Goal: Task Accomplishment & Management: Use online tool/utility

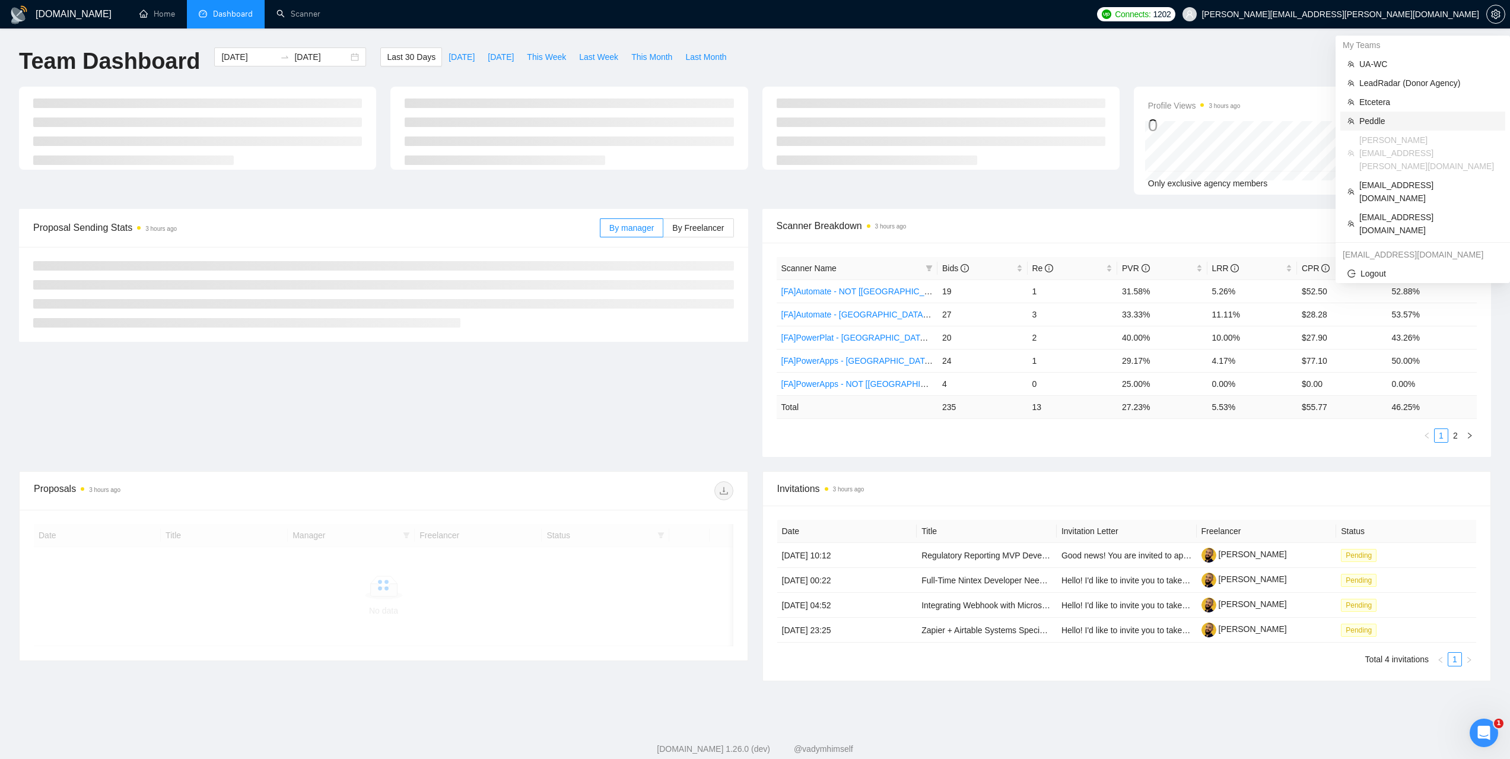
click at [1376, 123] on span "Peddle" at bounding box center [1428, 120] width 139 height 13
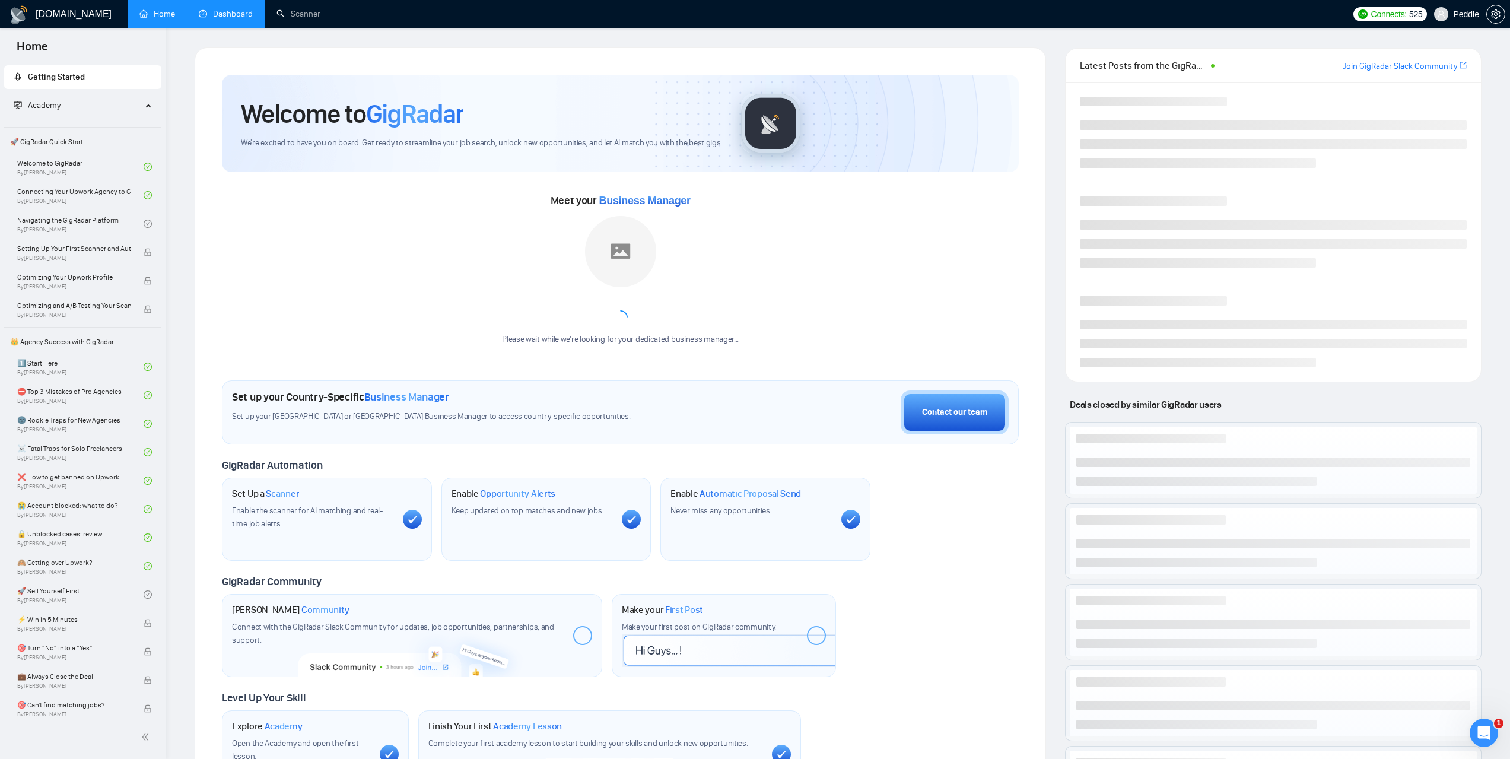
click at [237, 9] on link "Dashboard" at bounding box center [226, 14] width 54 height 10
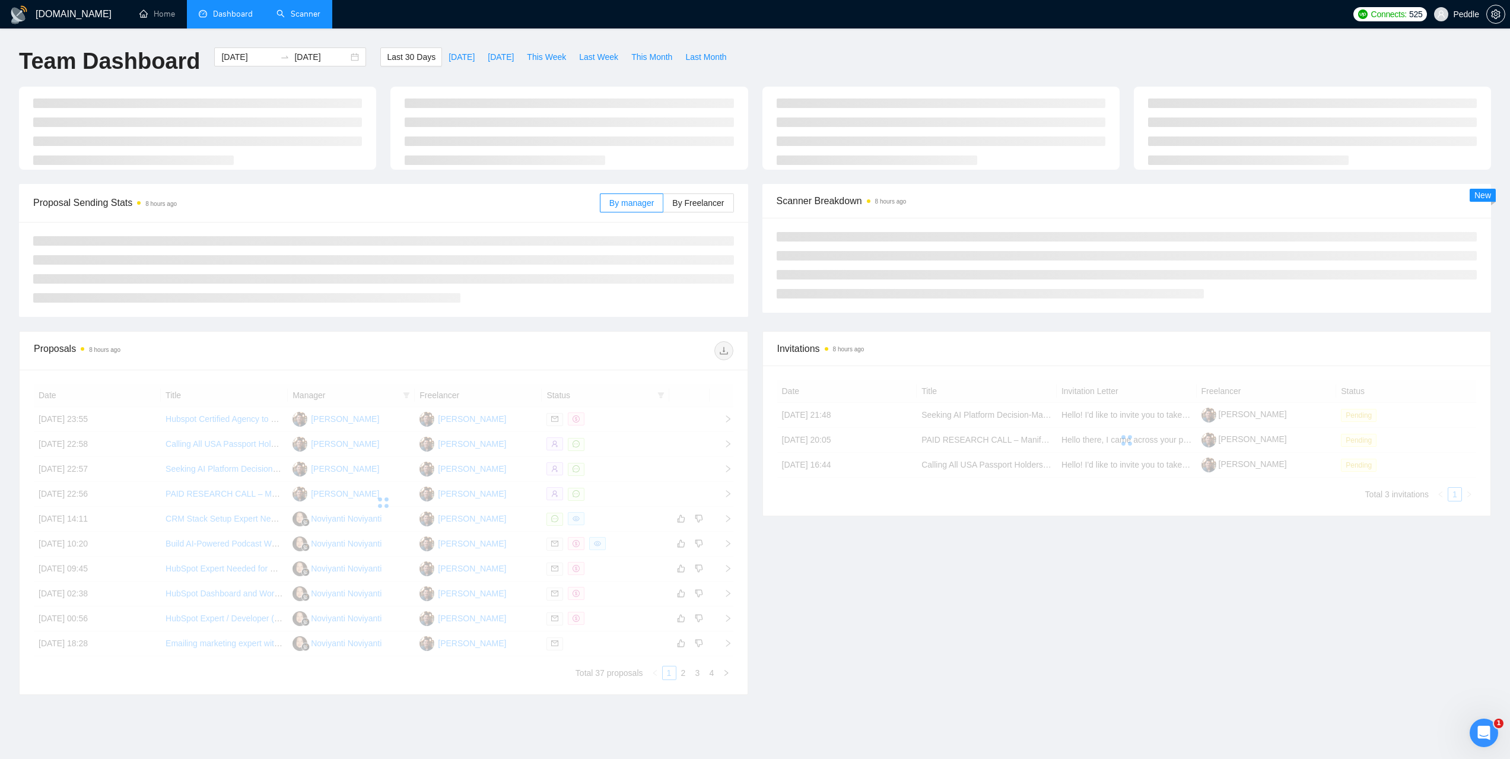
click at [288, 14] on link "Scanner" at bounding box center [298, 14] width 44 height 10
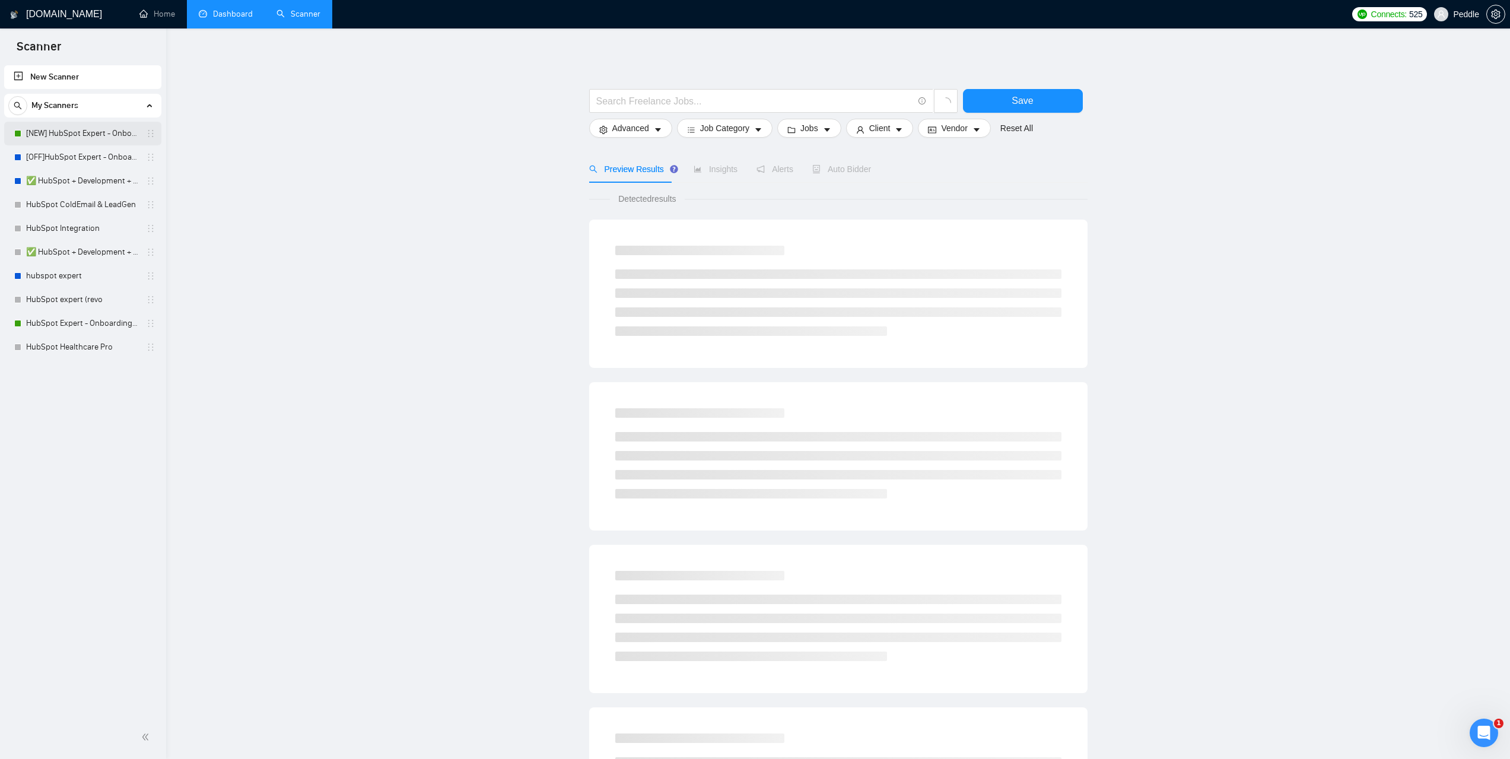
click at [80, 128] on link "[NEW] HubSpot Expert - Onboarding & Implementation (LIVE)" at bounding box center [82, 134] width 113 height 24
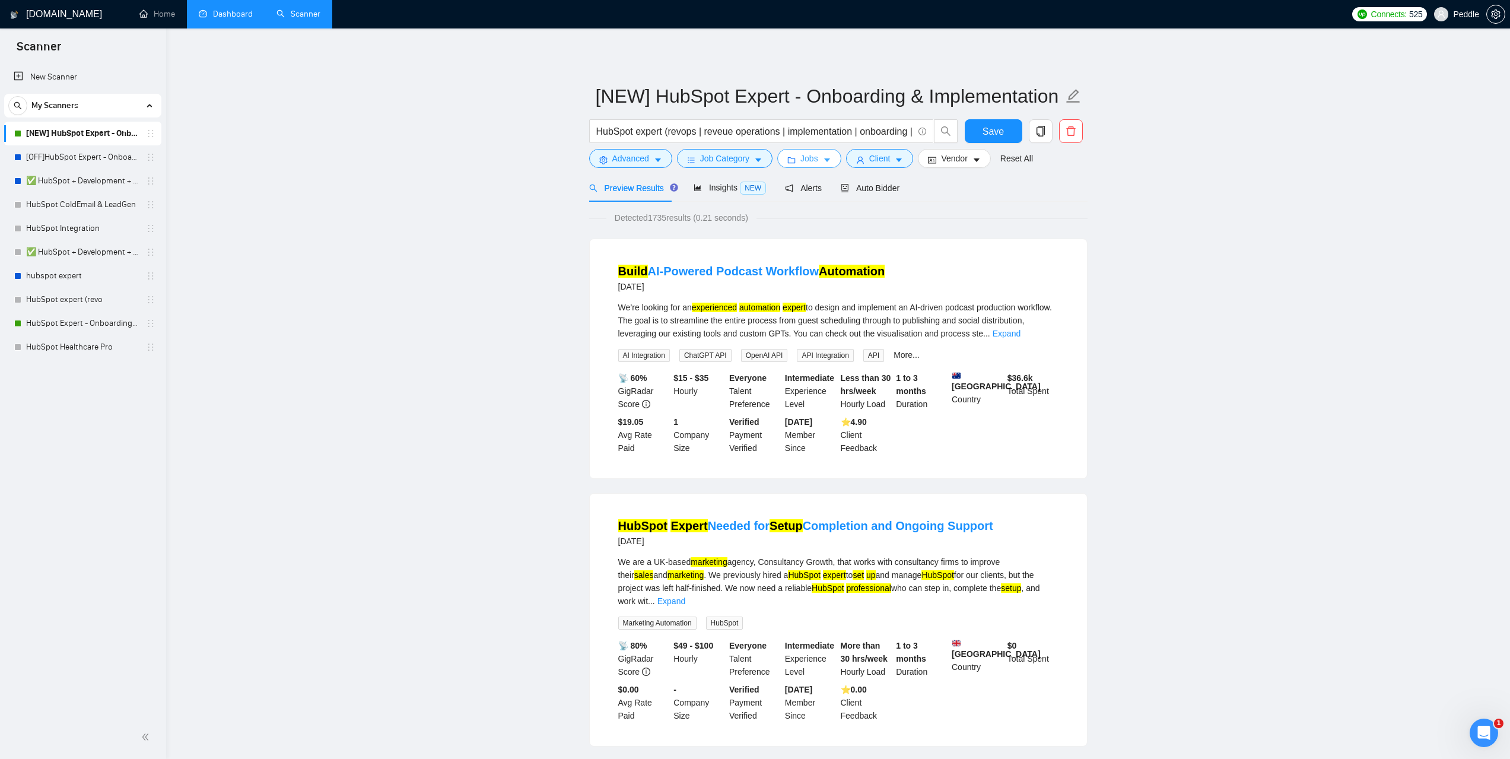
click at [816, 149] on button "Jobs" at bounding box center [809, 158] width 64 height 19
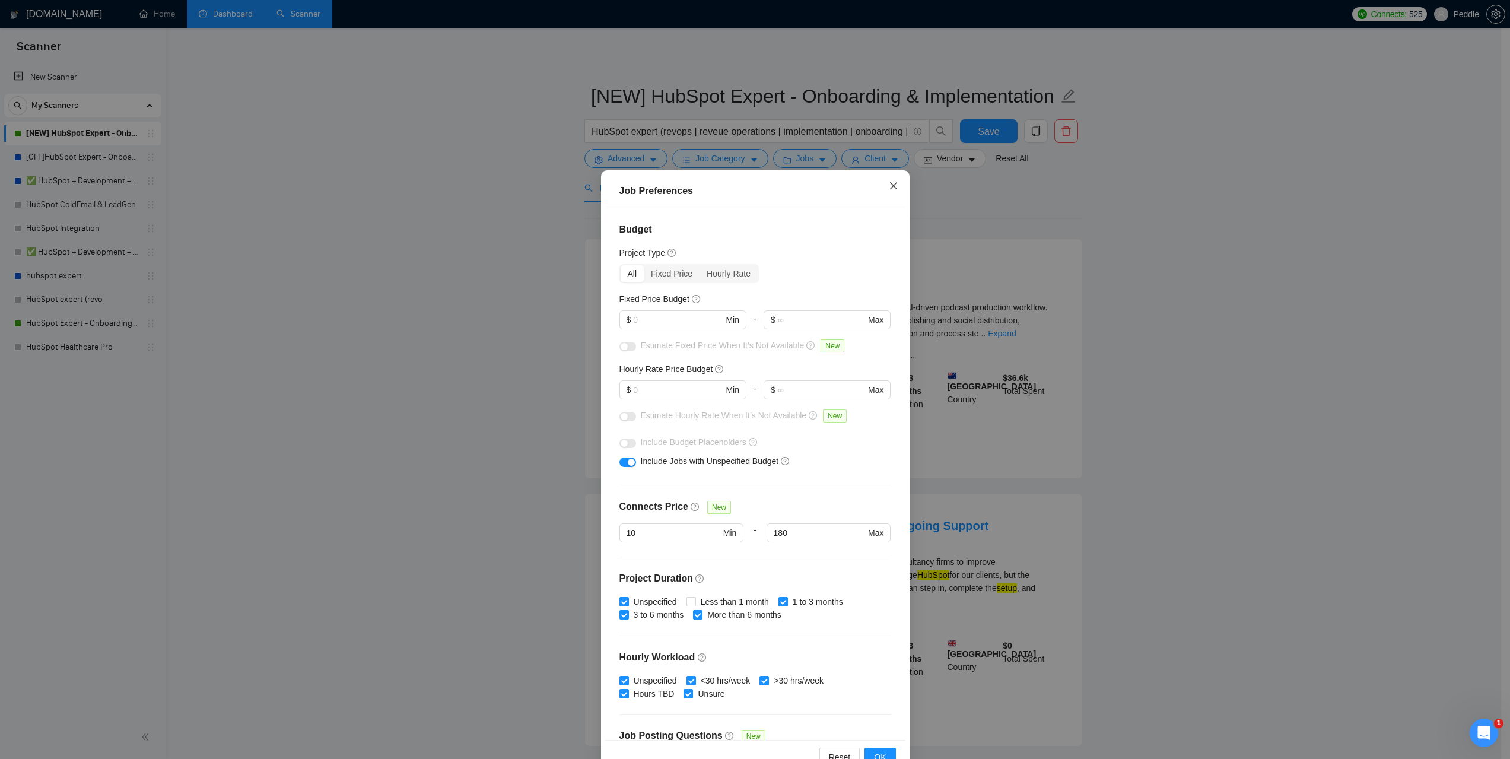
click at [889, 187] on icon "close" at bounding box center [893, 185] width 9 height 9
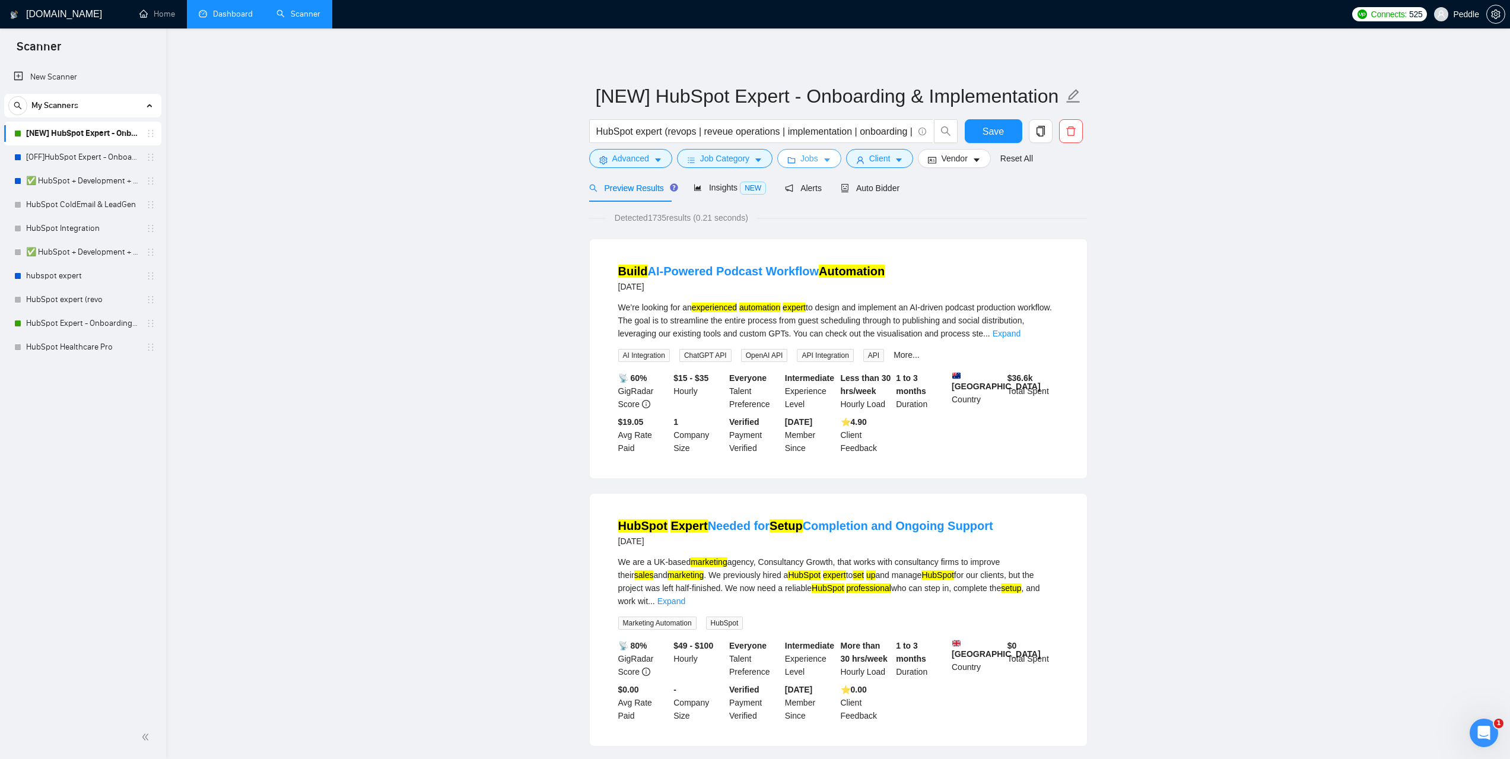
drag, startPoint x: 809, startPoint y: 156, endPoint x: 815, endPoint y: 199, distance: 43.7
click at [809, 157] on span "Jobs" at bounding box center [809, 158] width 18 height 13
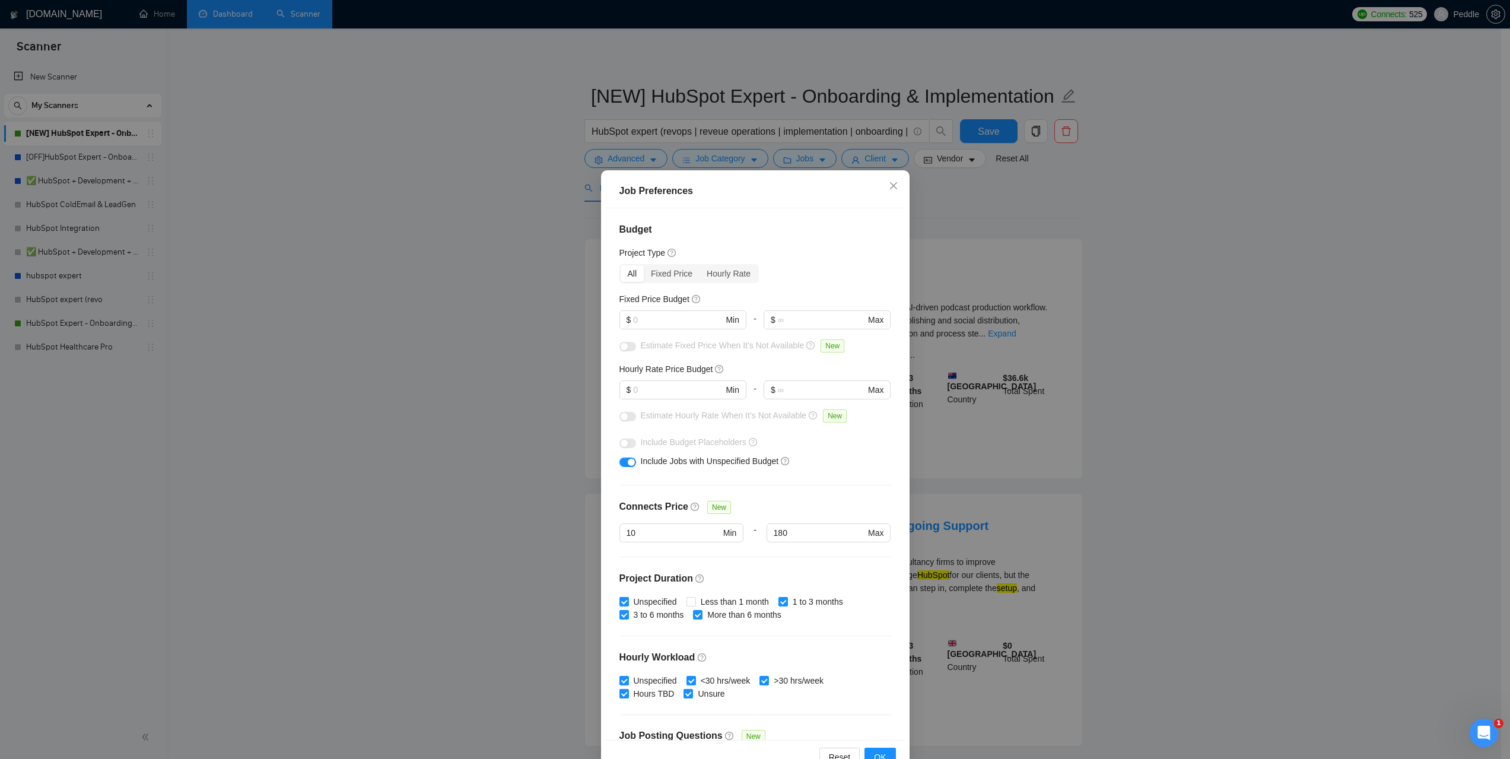
click at [584, 542] on div "Job Preferences Budget Project Type All Fixed Price Hourly Rate Fixed Price Bud…" at bounding box center [755, 379] width 1510 height 759
click at [1233, 459] on div "Job Preferences Budget Project Type All Fixed Price Hourly Rate Fixed Price Bud…" at bounding box center [755, 379] width 1510 height 759
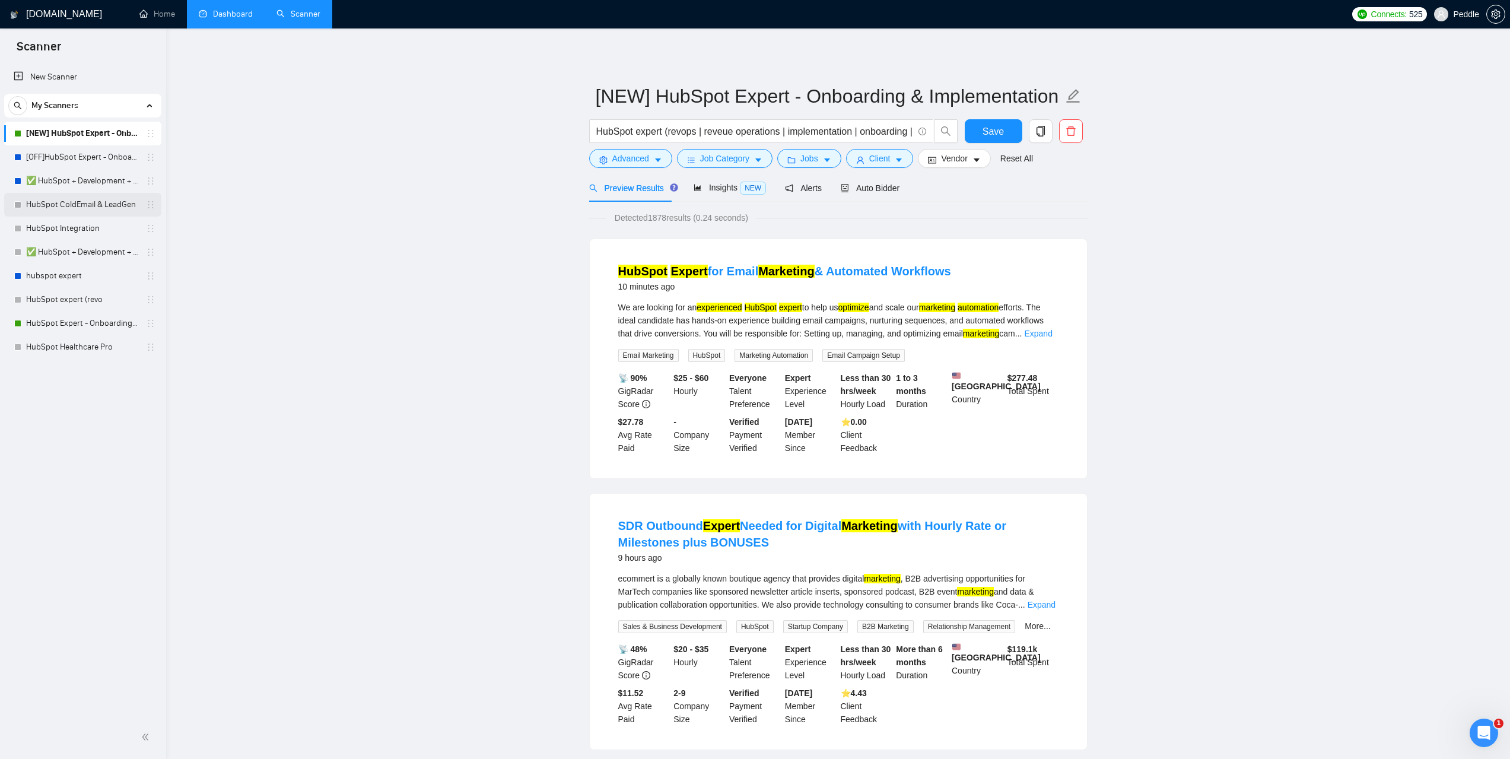
click at [81, 204] on link "HubSpot ColdEmail & LeadGen" at bounding box center [82, 205] width 113 height 24
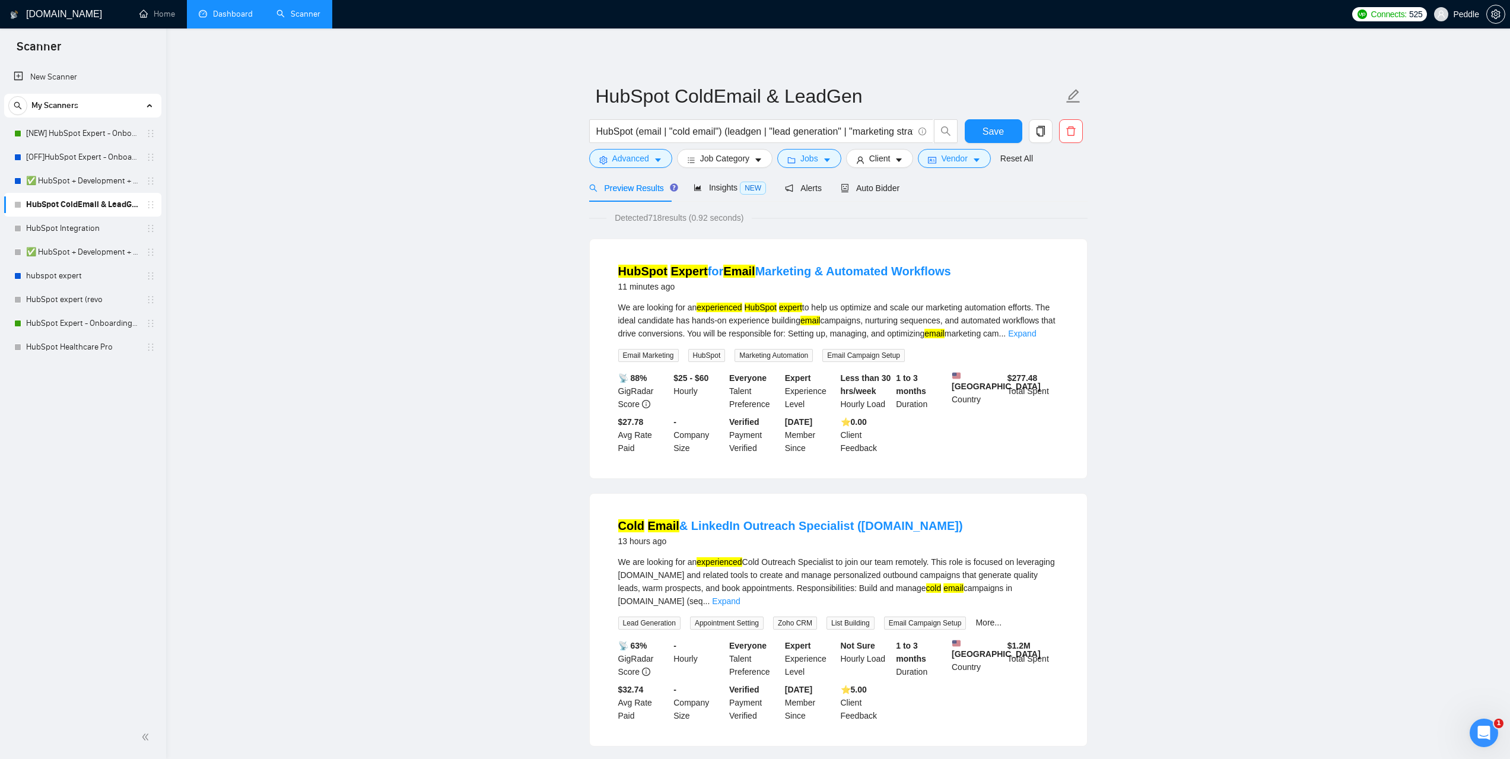
click at [235, 19] on link "Dashboard" at bounding box center [226, 14] width 54 height 10
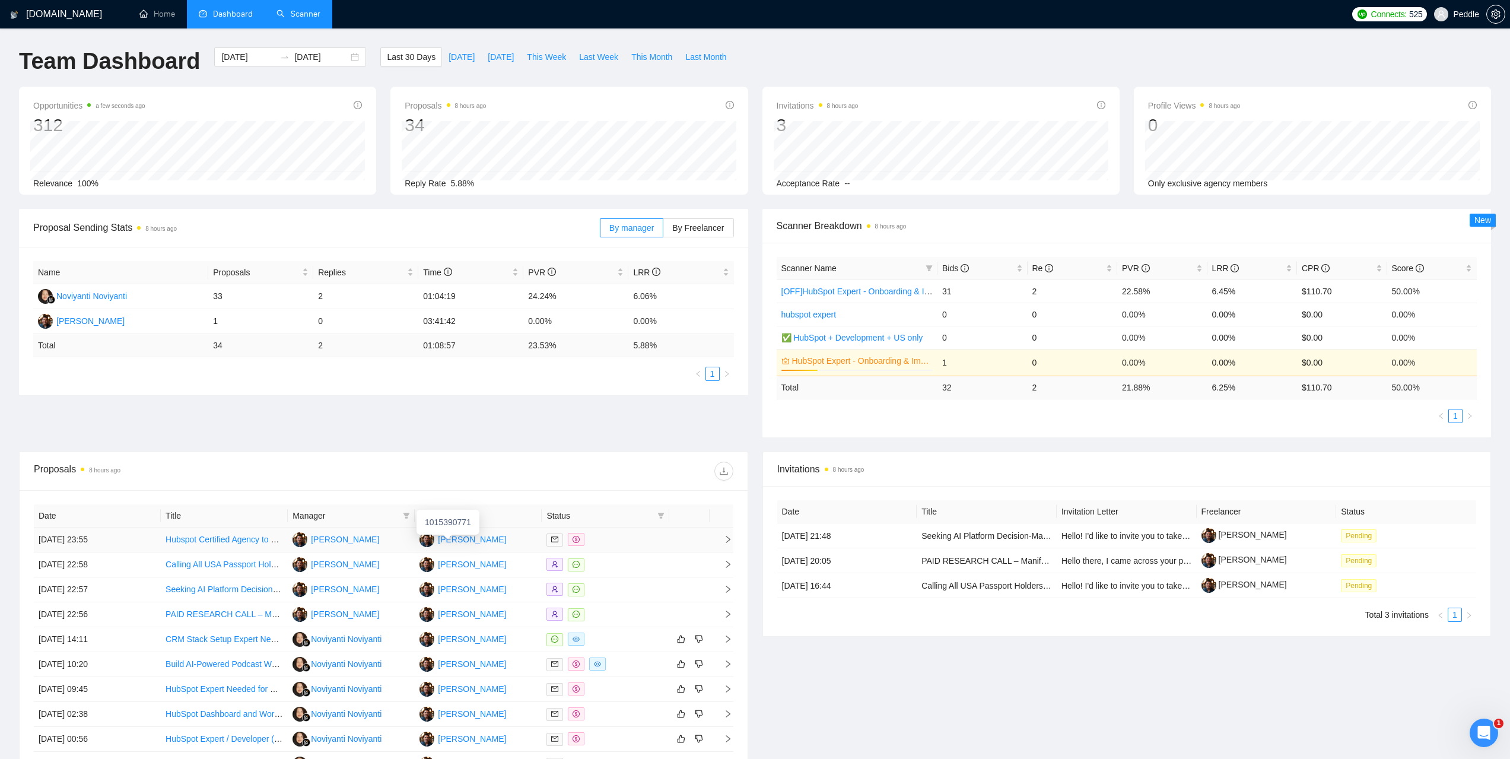
click at [456, 539] on div "[PERSON_NAME]" at bounding box center [472, 539] width 68 height 13
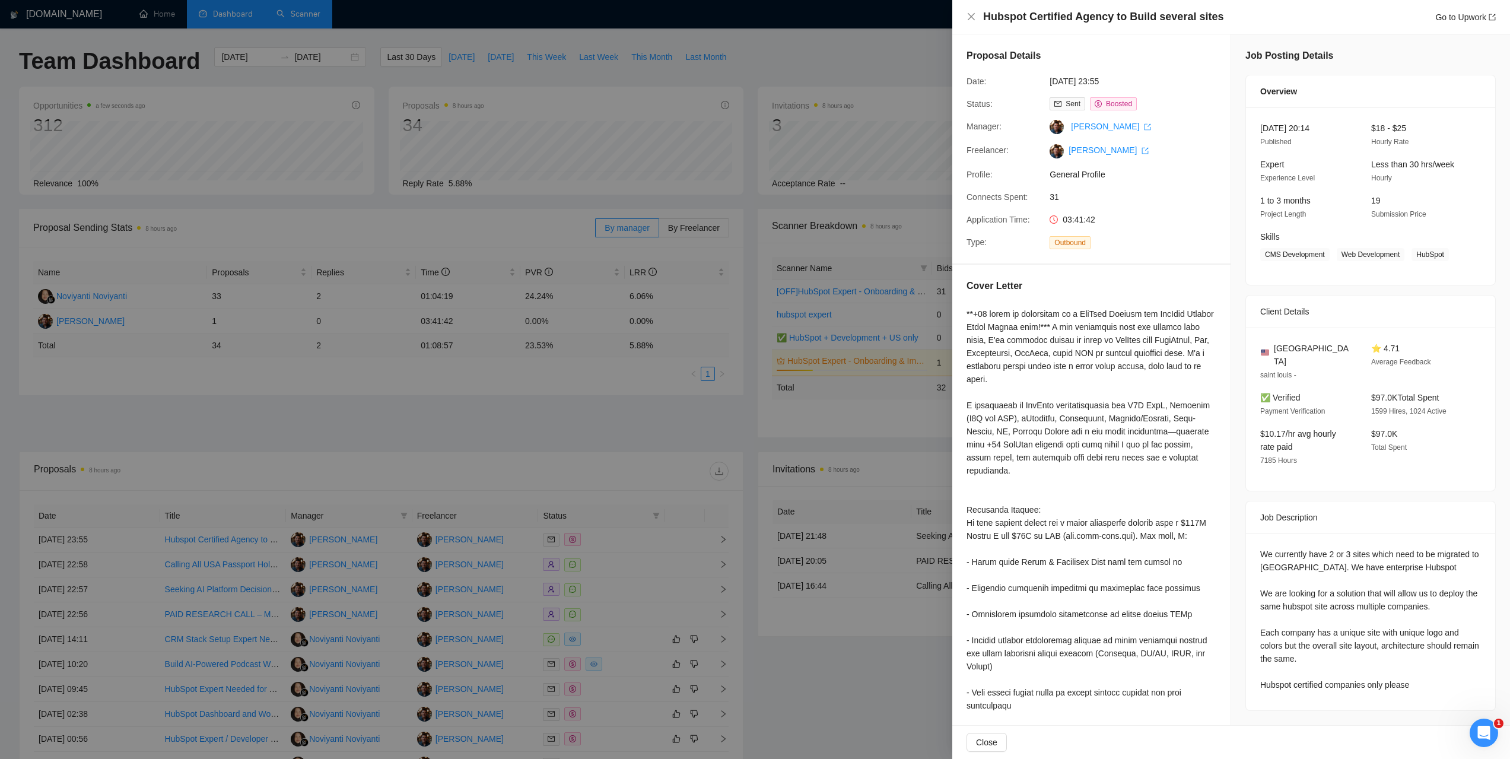
click at [865, 43] on div at bounding box center [755, 379] width 1510 height 759
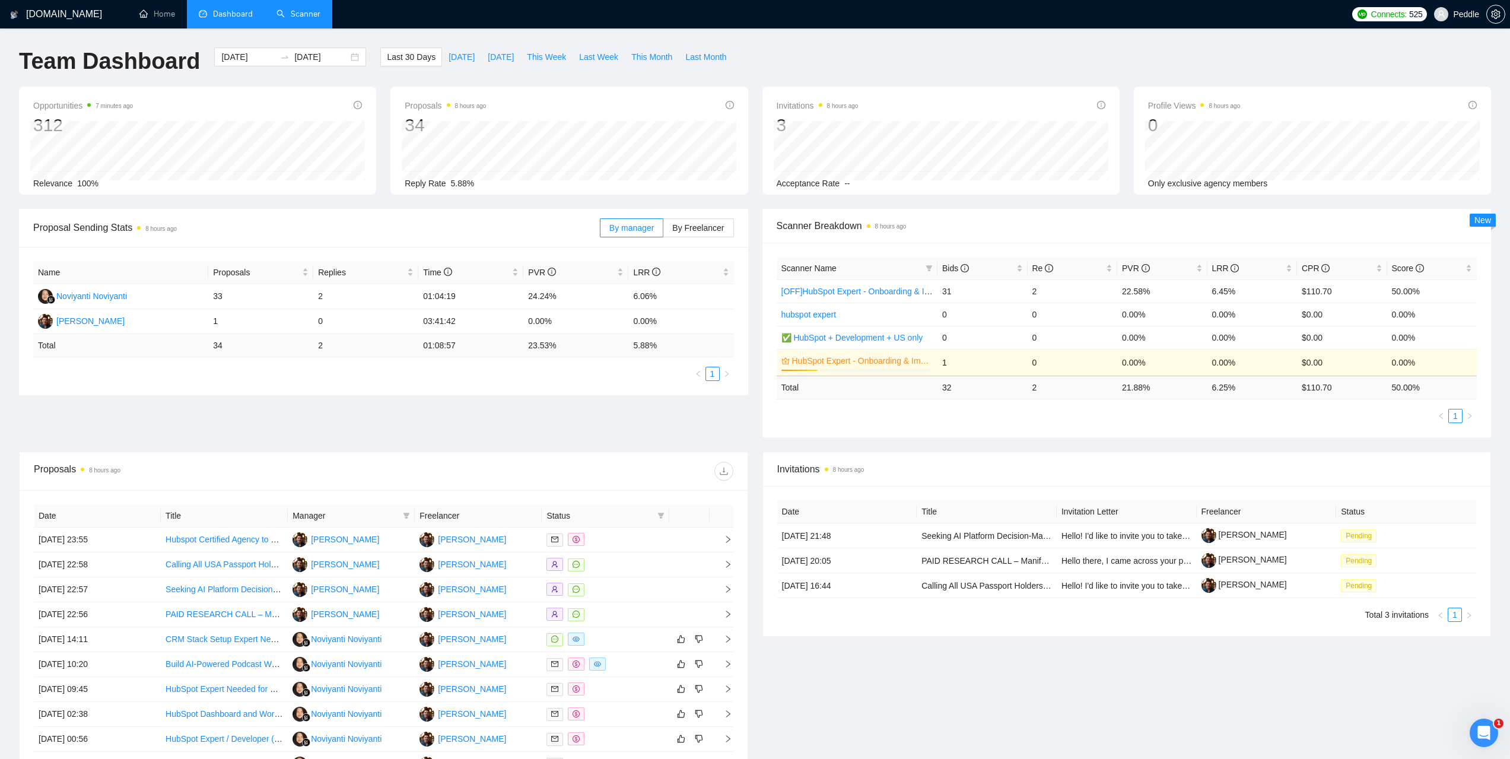
click at [312, 13] on link "Scanner" at bounding box center [298, 14] width 44 height 10
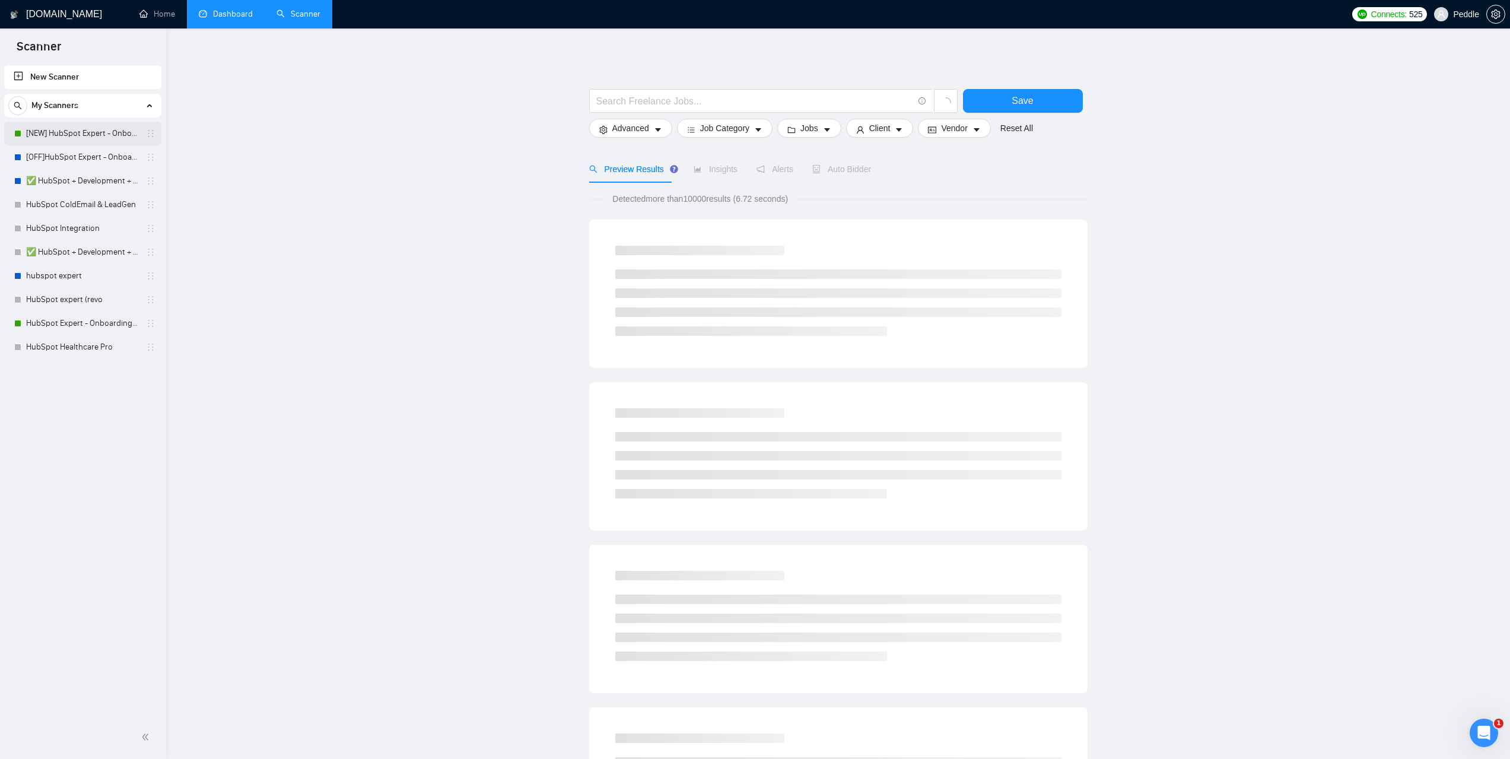
click at [65, 136] on link "[NEW] HubSpot Expert - Onboarding & Implementation (LIVE)" at bounding box center [82, 134] width 113 height 24
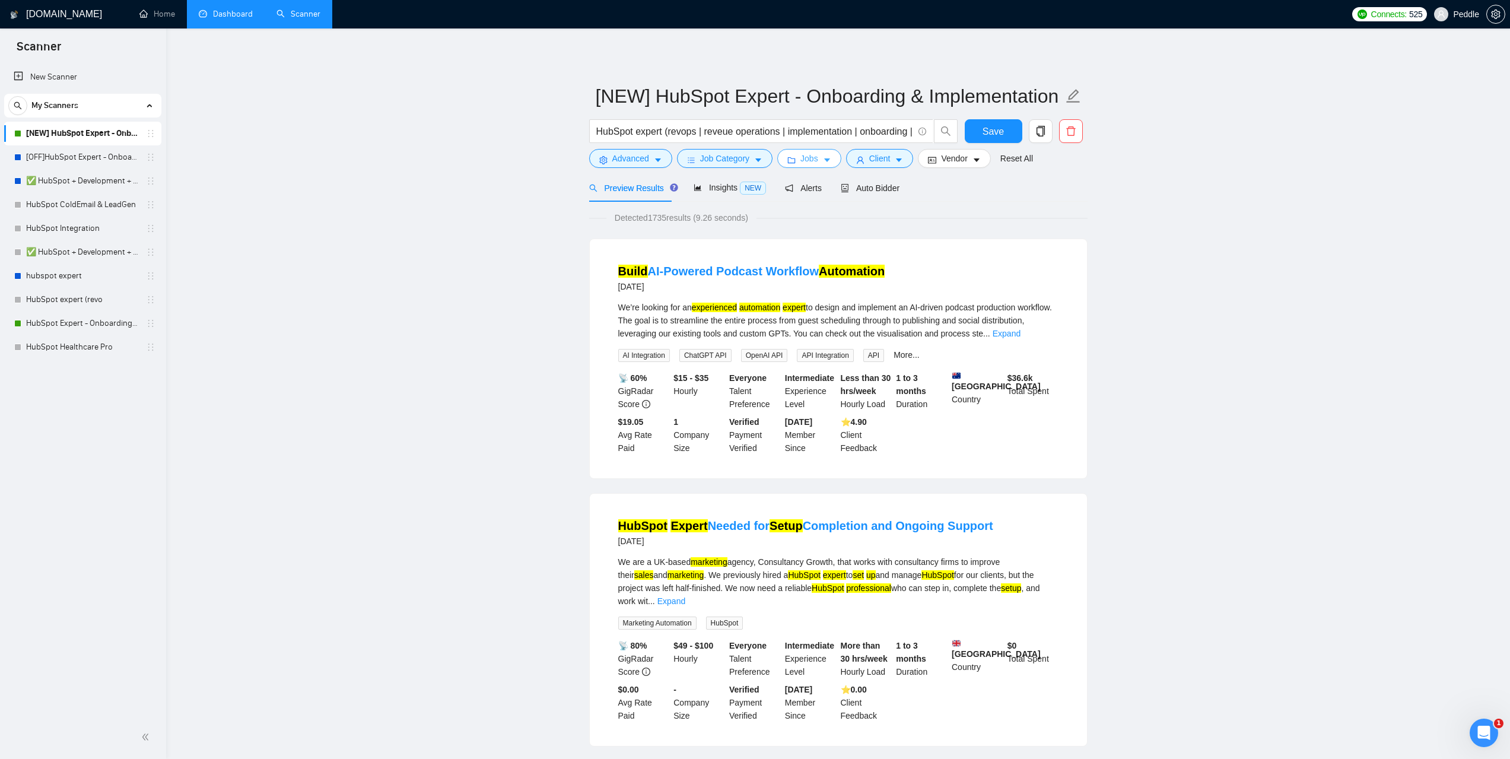
click at [809, 160] on span "Jobs" at bounding box center [809, 158] width 18 height 13
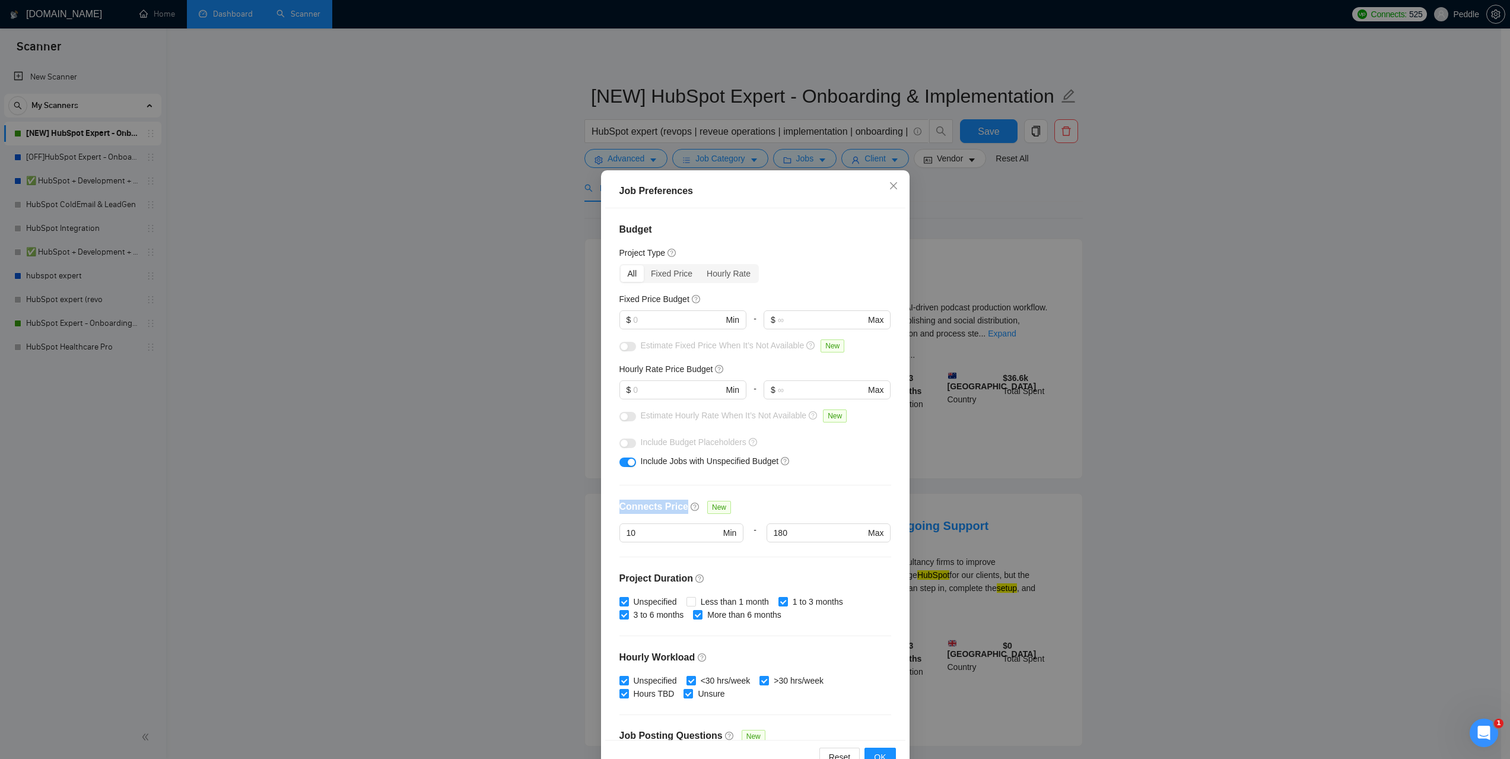
drag, startPoint x: 614, startPoint y: 507, endPoint x: 676, endPoint y: 506, distance: 62.3
click at [676, 506] on div "Budget Project Type All Fixed Price Hourly Rate Fixed Price Budget $ Min - $ Ma…" at bounding box center [755, 473] width 300 height 531
copy h4 "Connects Price"
click at [893, 192] on span "Close" at bounding box center [893, 186] width 32 height 32
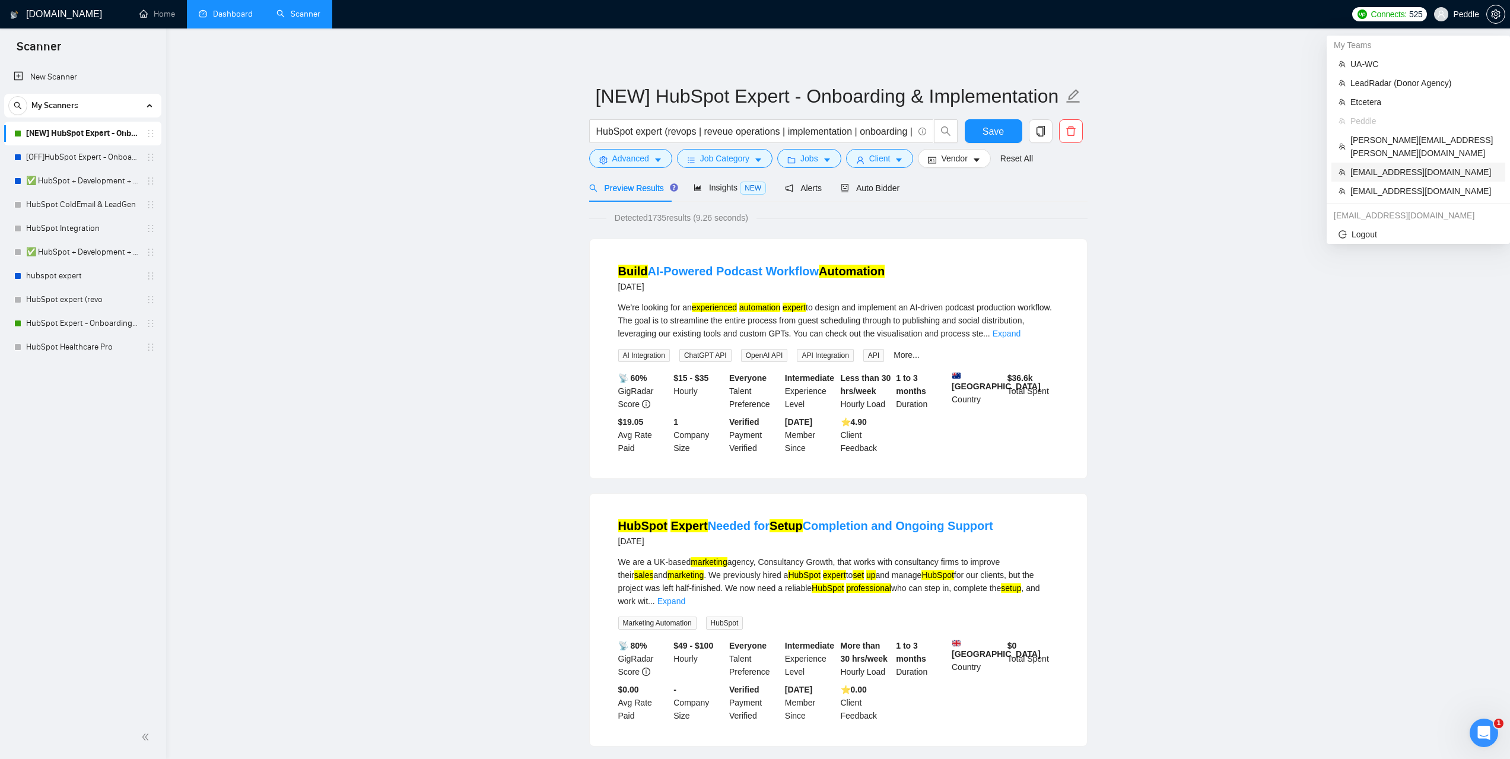
click at [1387, 165] on span "[EMAIL_ADDRESS][DOMAIN_NAME]" at bounding box center [1424, 171] width 148 height 13
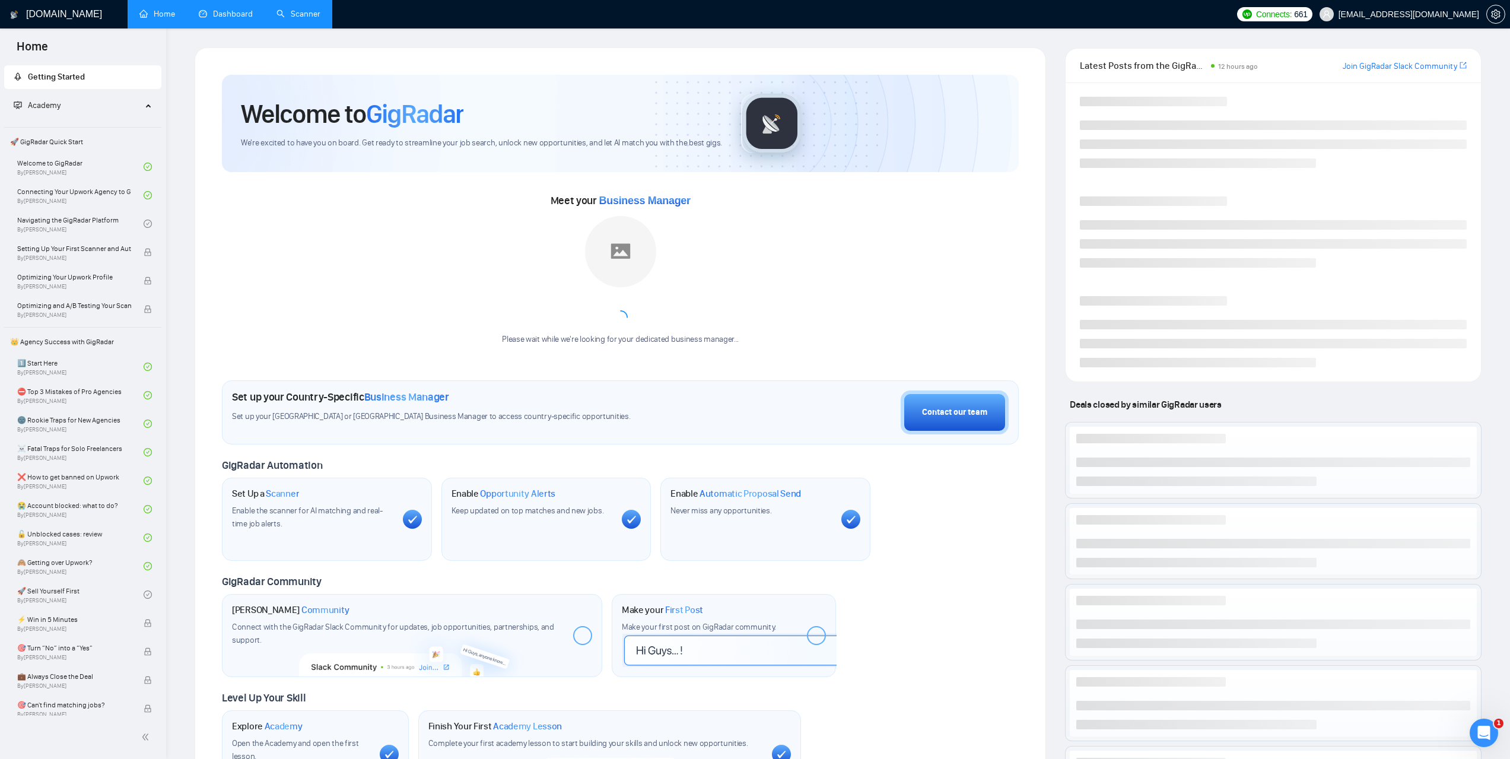
click at [276, 19] on link "Scanner" at bounding box center [298, 14] width 44 height 10
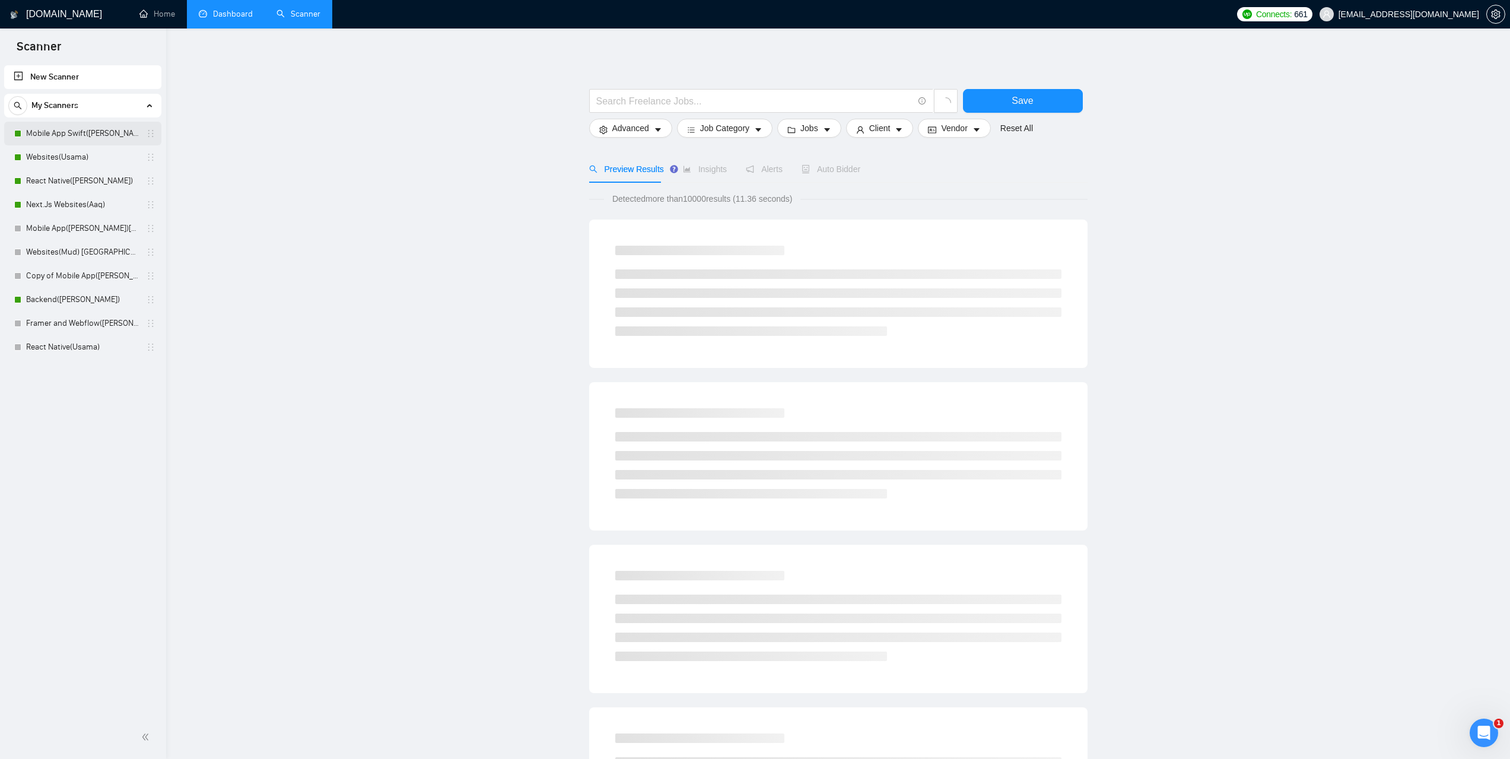
click at [89, 134] on link "Mobile App Swift([PERSON_NAME])" at bounding box center [82, 134] width 113 height 24
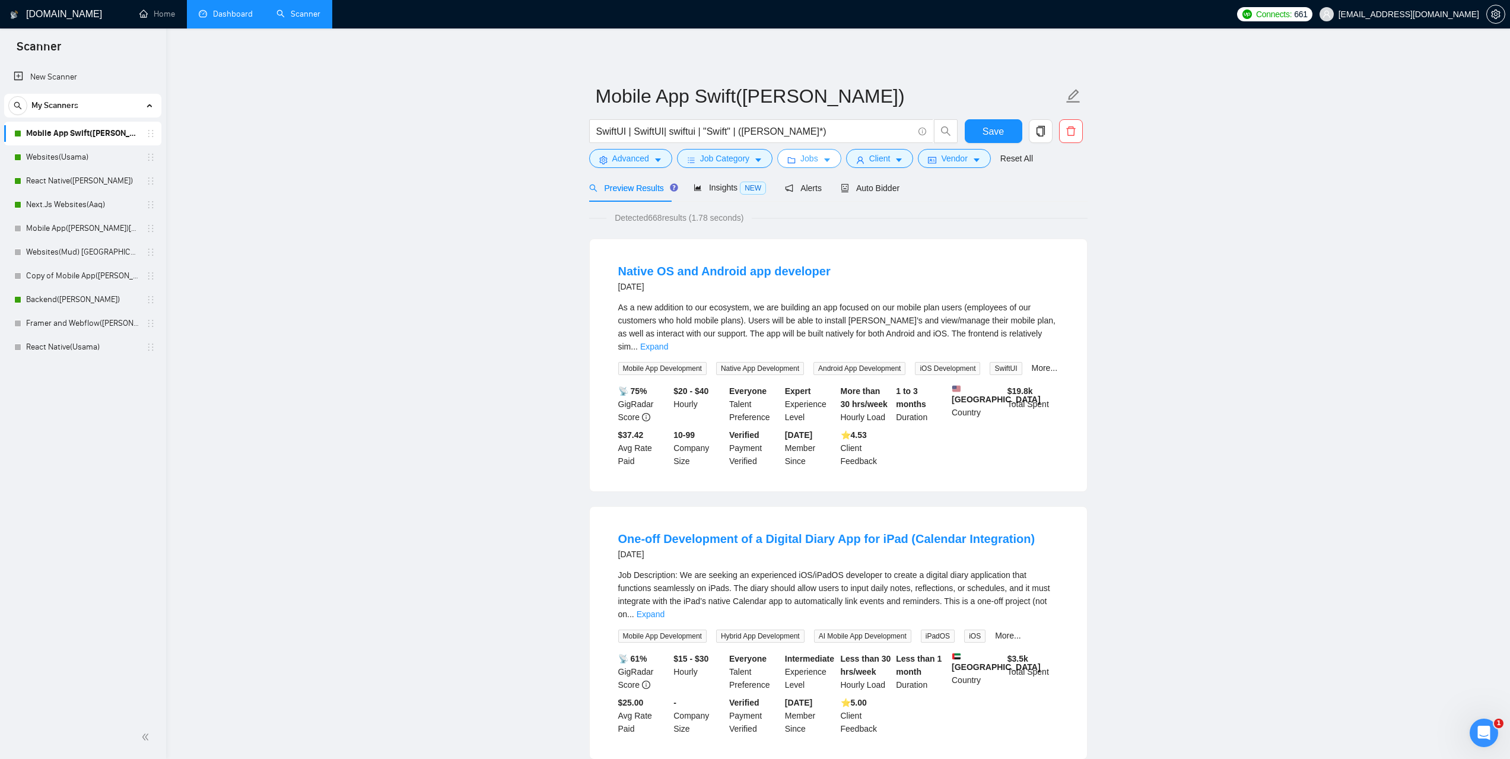
click at [800, 162] on span "Jobs" at bounding box center [809, 158] width 18 height 13
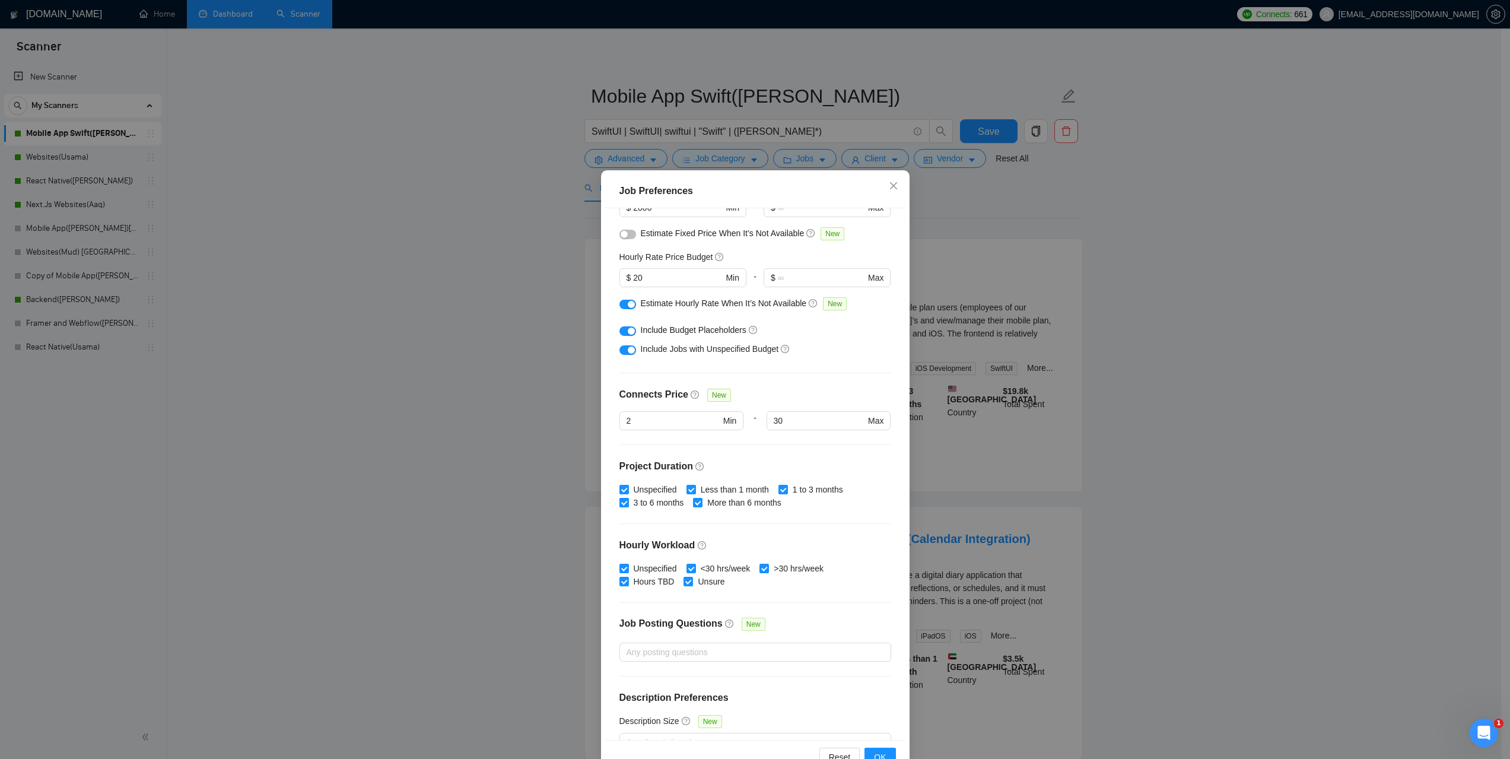
scroll to position [137, 0]
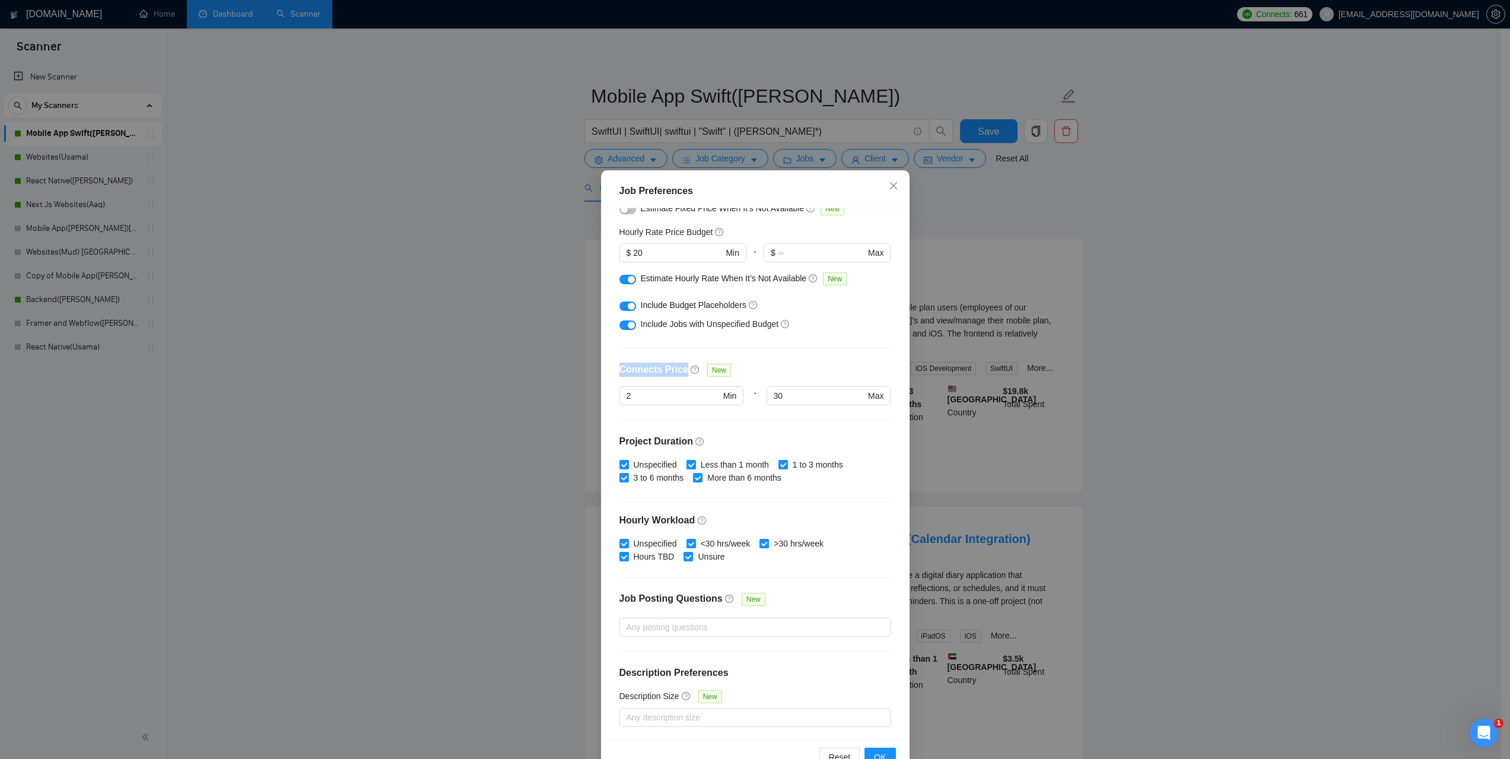
drag, startPoint x: 615, startPoint y: 368, endPoint x: 676, endPoint y: 373, distance: 60.6
click at [676, 373] on h4 "Connects Price" at bounding box center [653, 369] width 69 height 14
copy h4 "Connects Price"
click at [747, 366] on div "Connects Price New" at bounding box center [755, 374] width 272 height 24
click at [889, 188] on icon "close" at bounding box center [893, 185] width 9 height 9
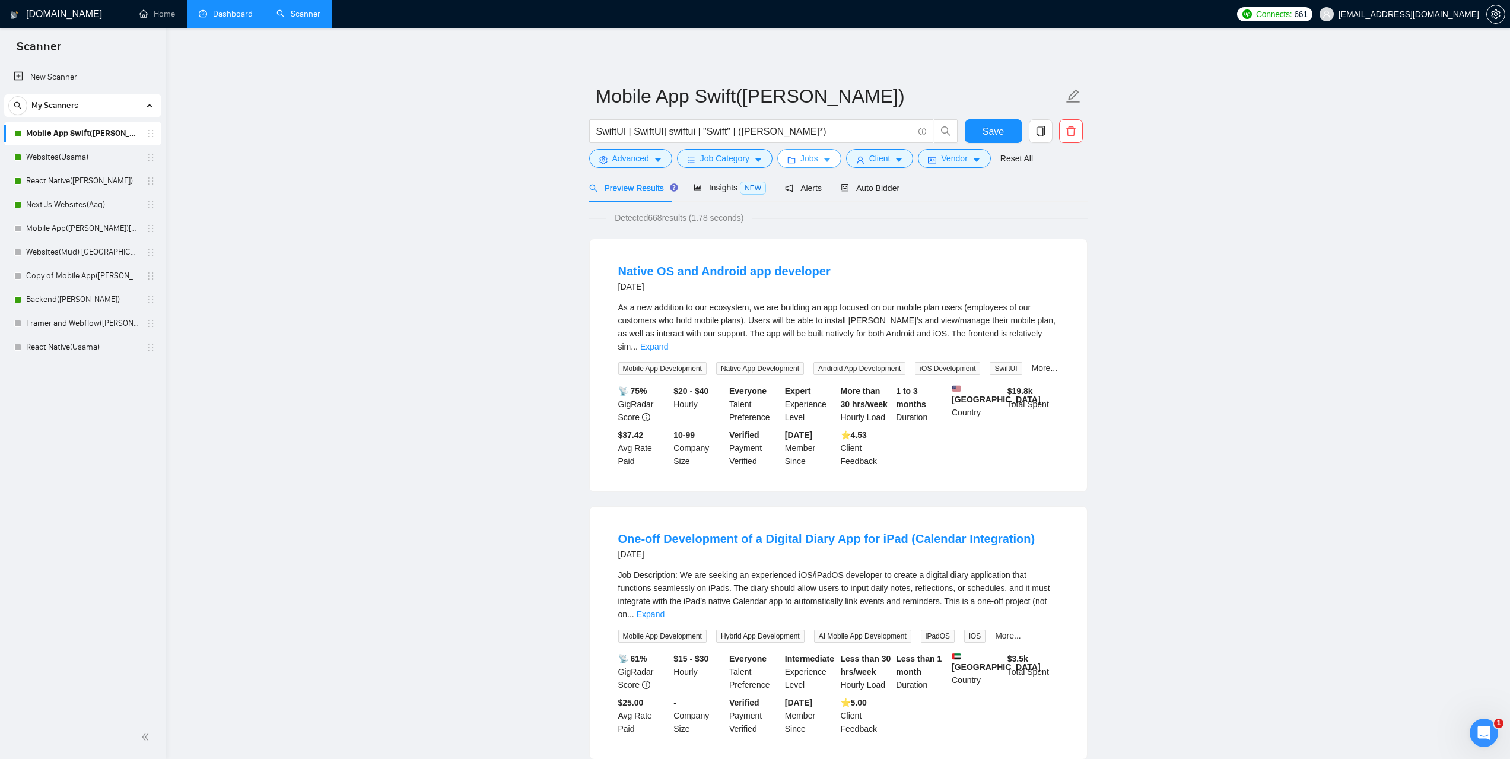
click at [823, 163] on icon "caret-down" at bounding box center [827, 160] width 8 height 8
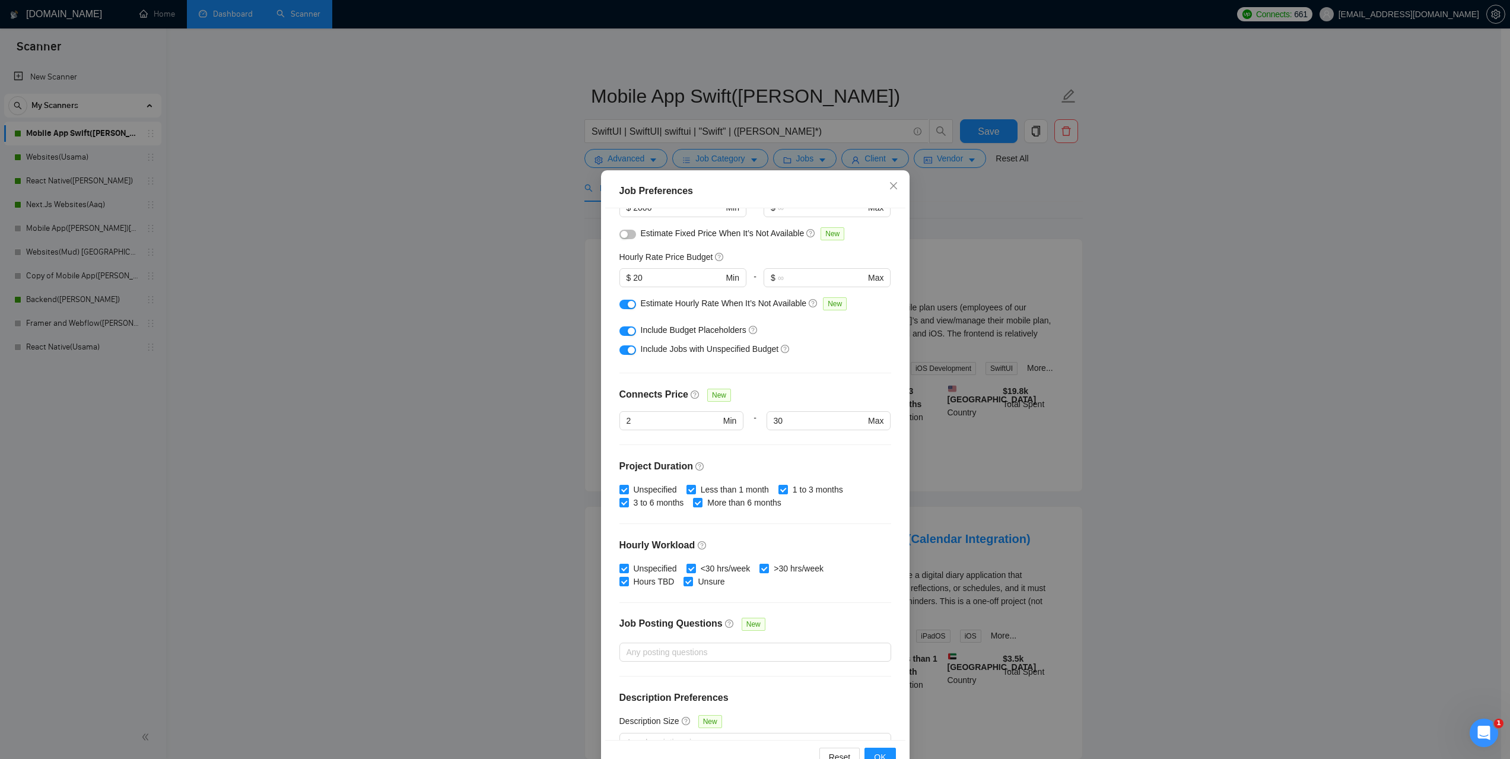
scroll to position [78, 0]
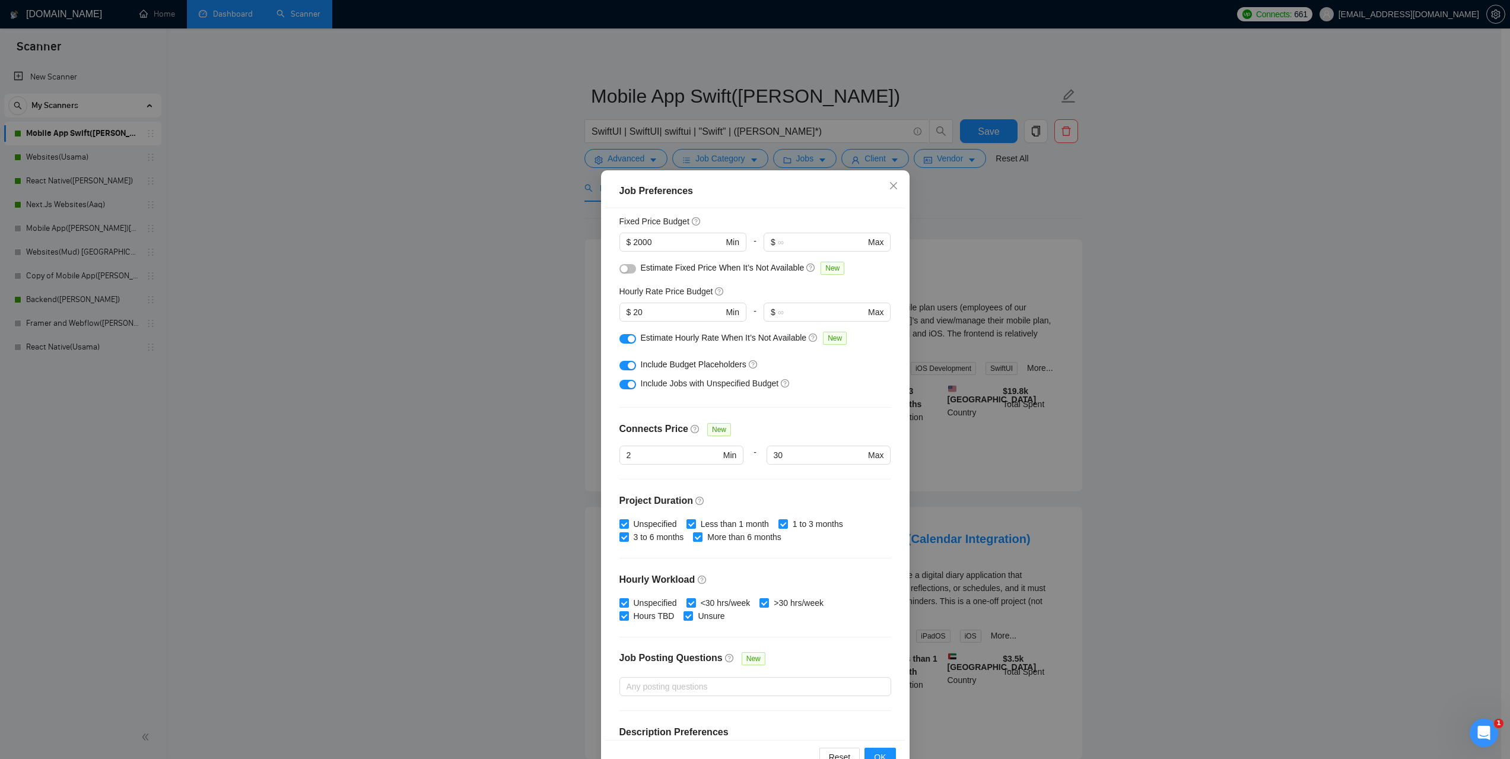
click at [767, 421] on div "Budget Project Type All Fixed Price Hourly Rate Fixed Price Budget $ 2000 Min -…" at bounding box center [755, 473] width 300 height 531
click at [660, 454] on input "2" at bounding box center [673, 454] width 94 height 13
click at [1271, 459] on div "Job Preferences Budget Project Type All Fixed Price Hourly Rate Fixed Price Bud…" at bounding box center [755, 379] width 1510 height 759
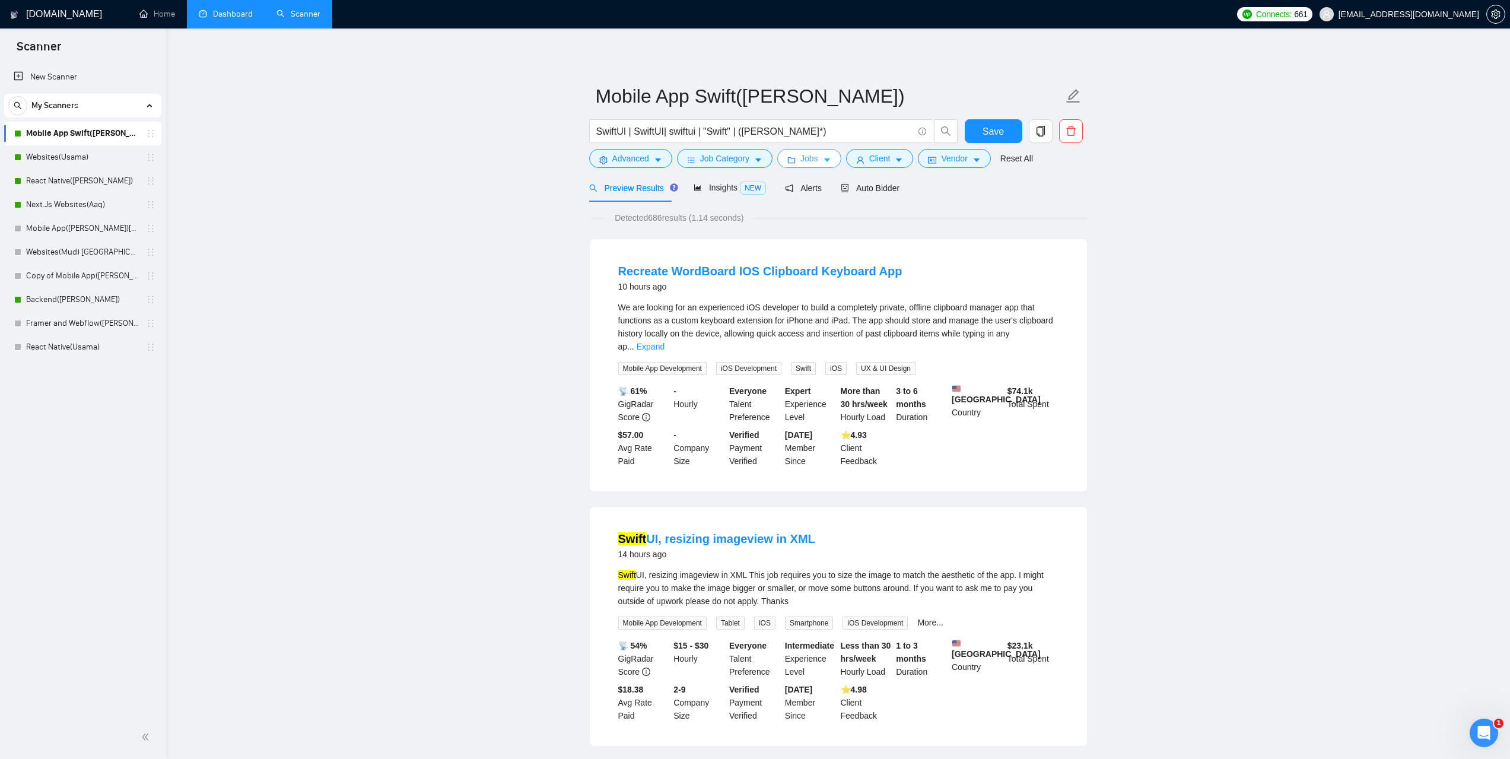
drag, startPoint x: 822, startPoint y: 165, endPoint x: 817, endPoint y: 177, distance: 12.6
click at [822, 165] on button "Jobs" at bounding box center [809, 158] width 64 height 19
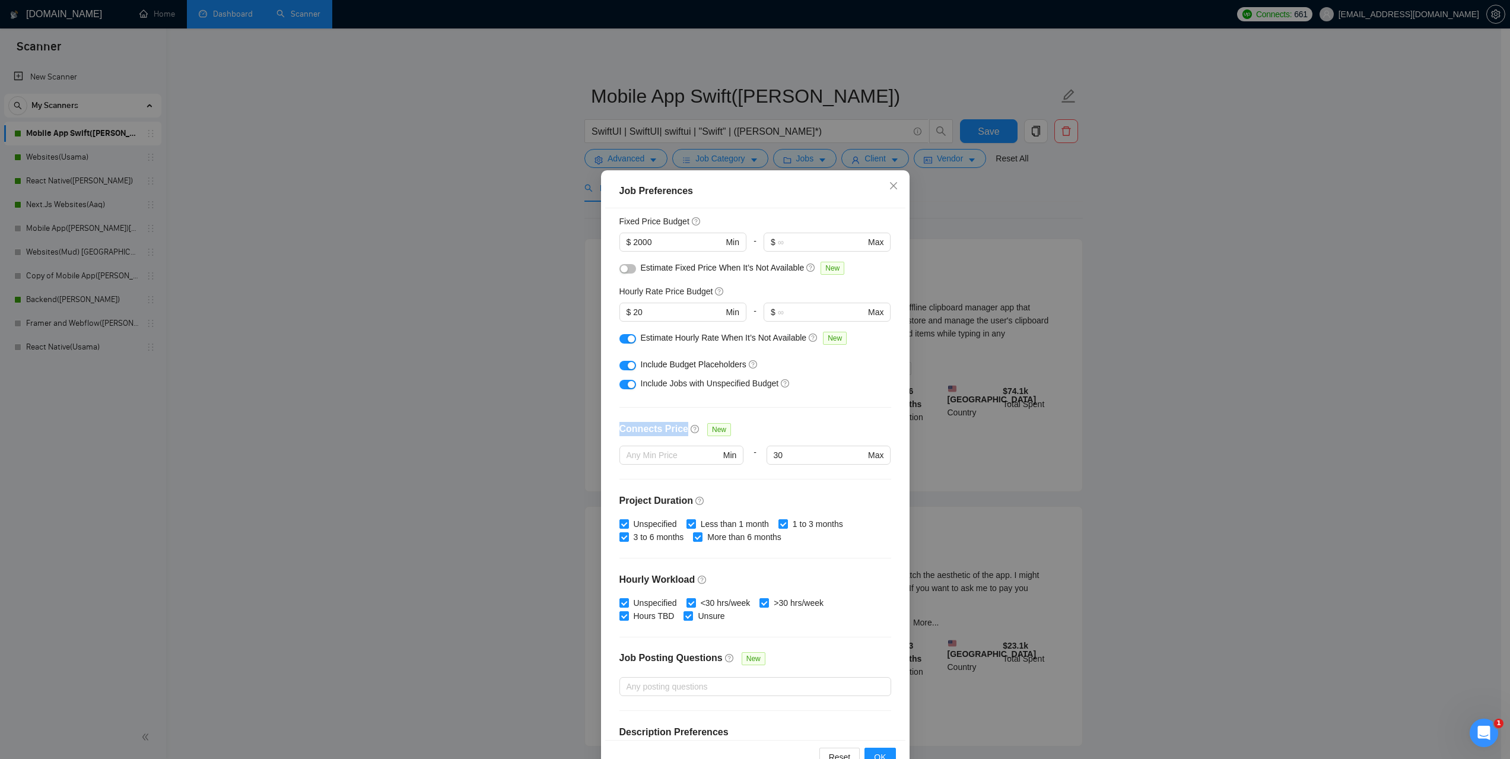
drag, startPoint x: 614, startPoint y: 428, endPoint x: 677, endPoint y: 432, distance: 63.0
click at [677, 432] on div "Budget Project Type All Fixed Price Hourly Rate Fixed Price Budget $ 2000 Min -…" at bounding box center [755, 473] width 300 height 531
copy h4 "Connects Price"
click at [772, 426] on div "Connects Price New" at bounding box center [755, 434] width 272 height 24
click at [411, 332] on div "Job Preferences Budget Project Type All Fixed Price Hourly Rate Fixed Price Bud…" at bounding box center [755, 379] width 1510 height 759
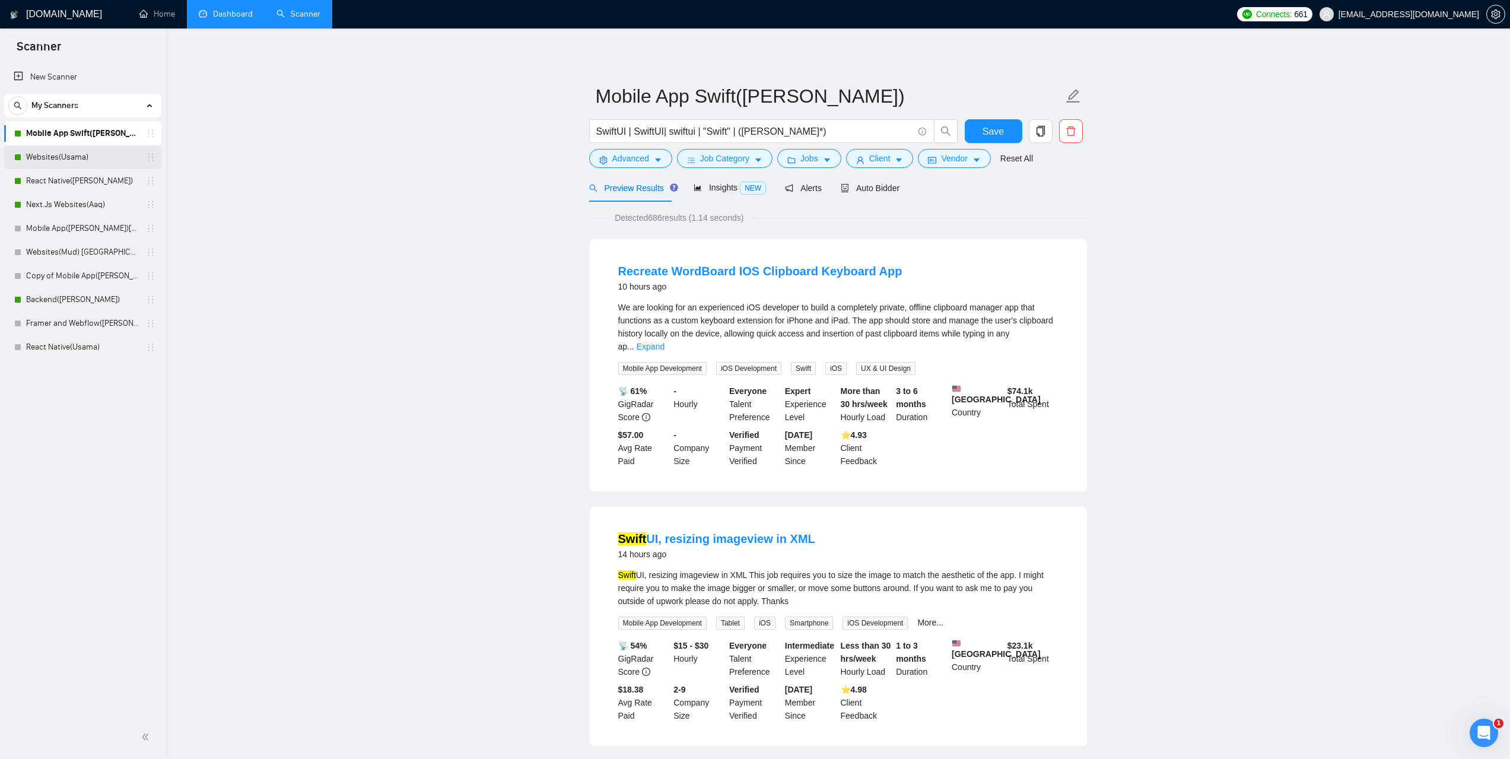
click at [73, 158] on link "Websites(Usama)" at bounding box center [82, 157] width 113 height 24
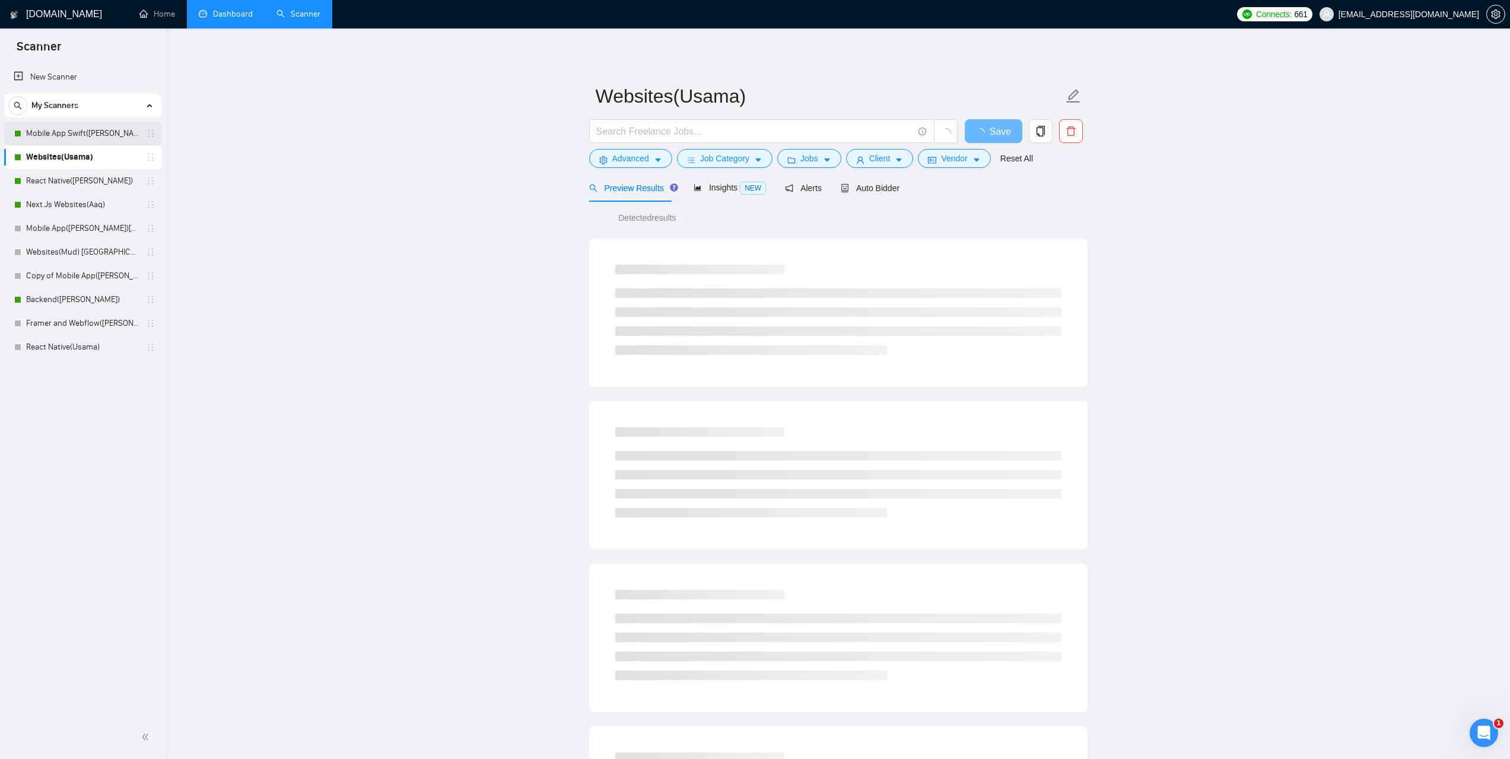
click at [54, 123] on link "Mobile App Swift([PERSON_NAME])" at bounding box center [82, 134] width 113 height 24
click at [817, 160] on button "Jobs" at bounding box center [809, 158] width 64 height 19
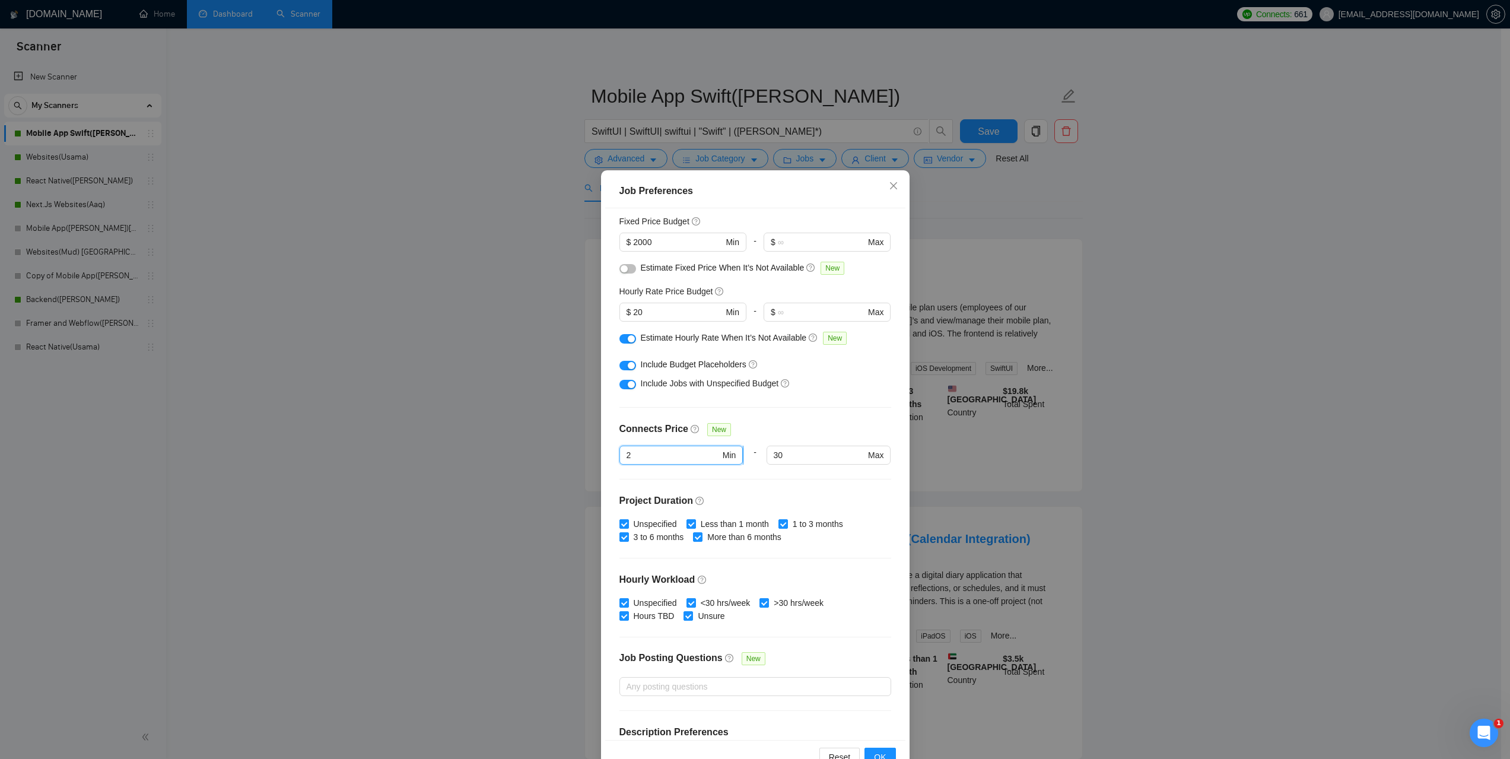
click at [645, 454] on input "2" at bounding box center [673, 454] width 94 height 13
click at [1257, 447] on div "Job Preferences Budget Project Type All Fixed Price Hourly Rate Fixed Price Bud…" at bounding box center [755, 379] width 1510 height 759
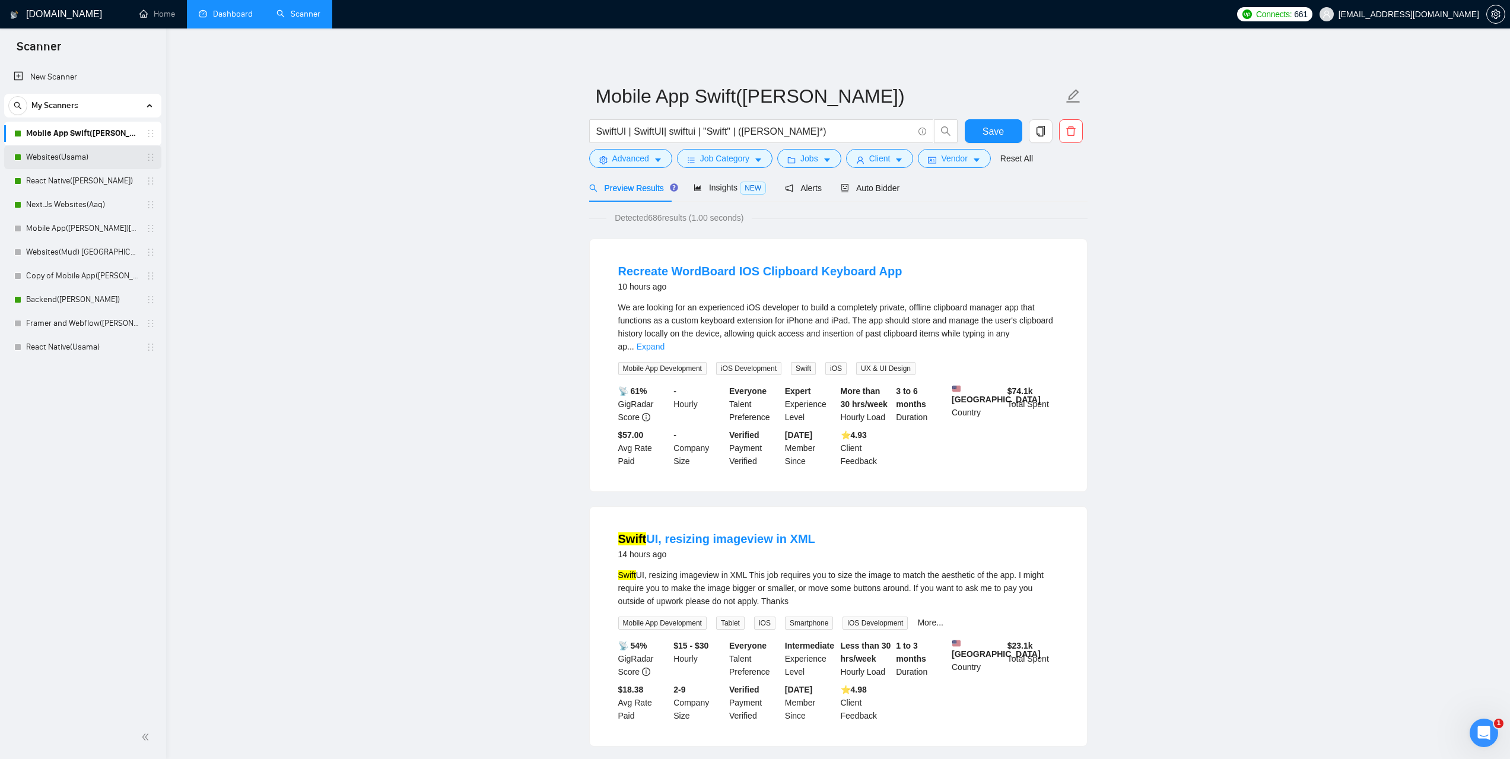
click at [59, 164] on link "Websites(Usama)" at bounding box center [82, 157] width 113 height 24
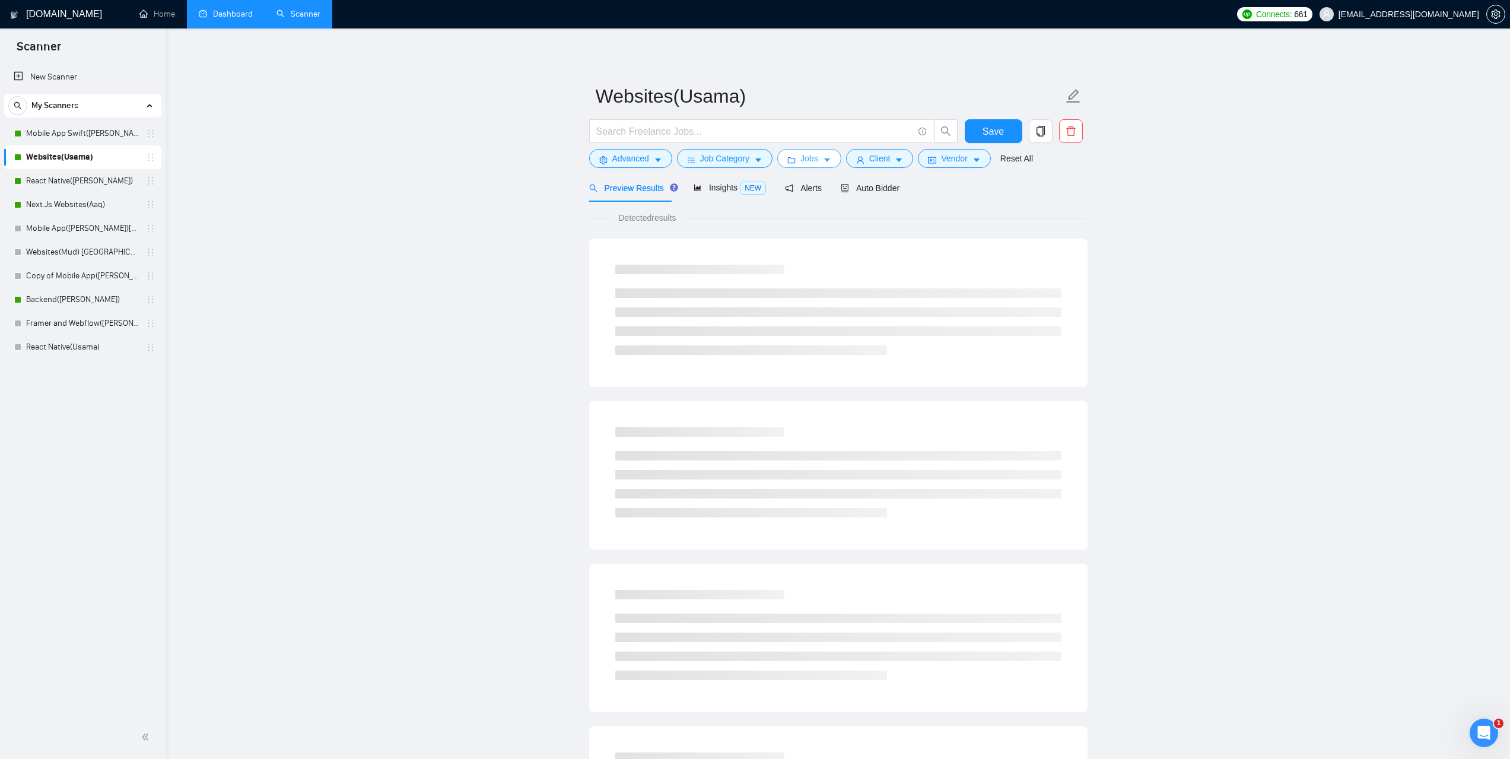
click at [813, 159] on span "Jobs" at bounding box center [809, 158] width 18 height 13
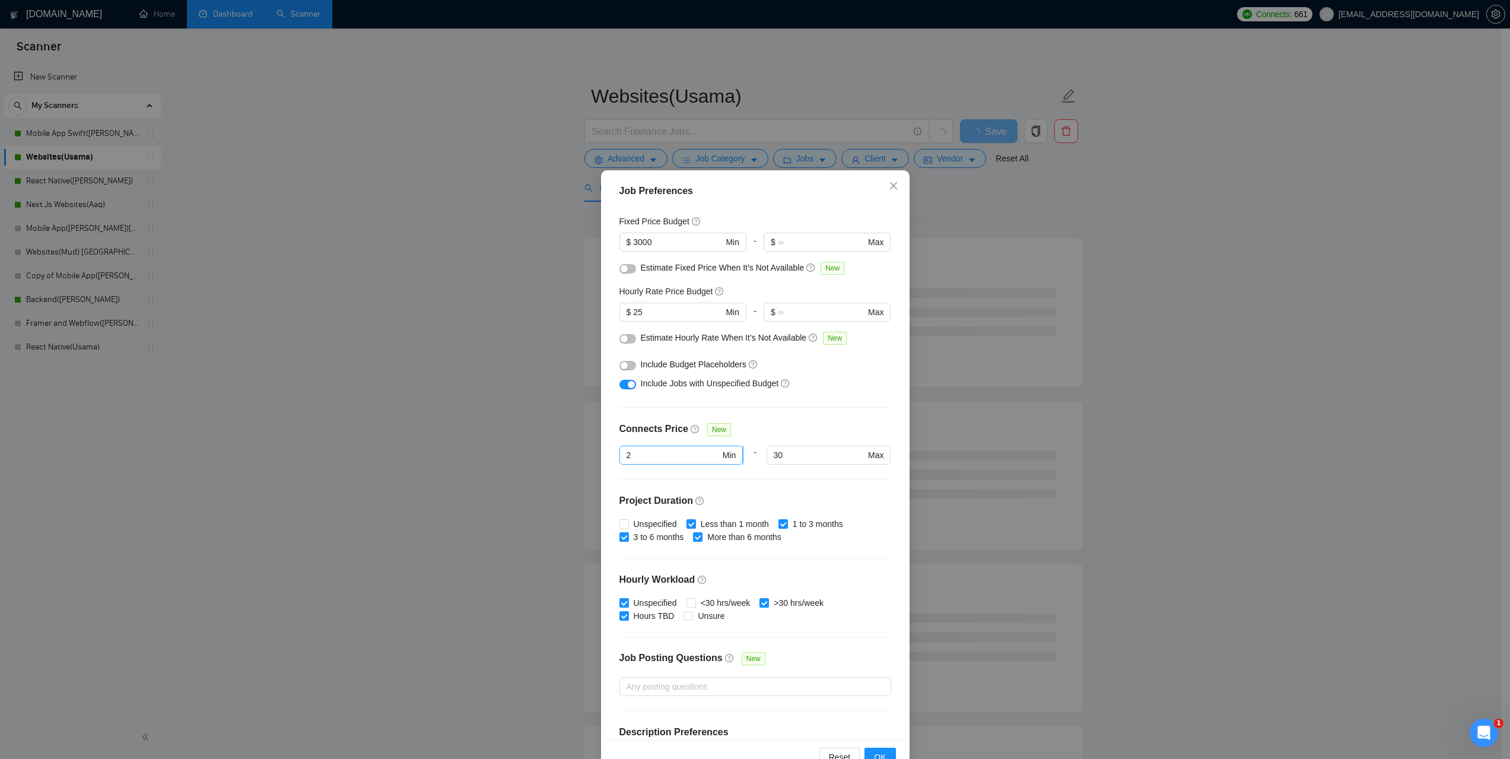
click at [658, 460] on input "2" at bounding box center [673, 454] width 94 height 13
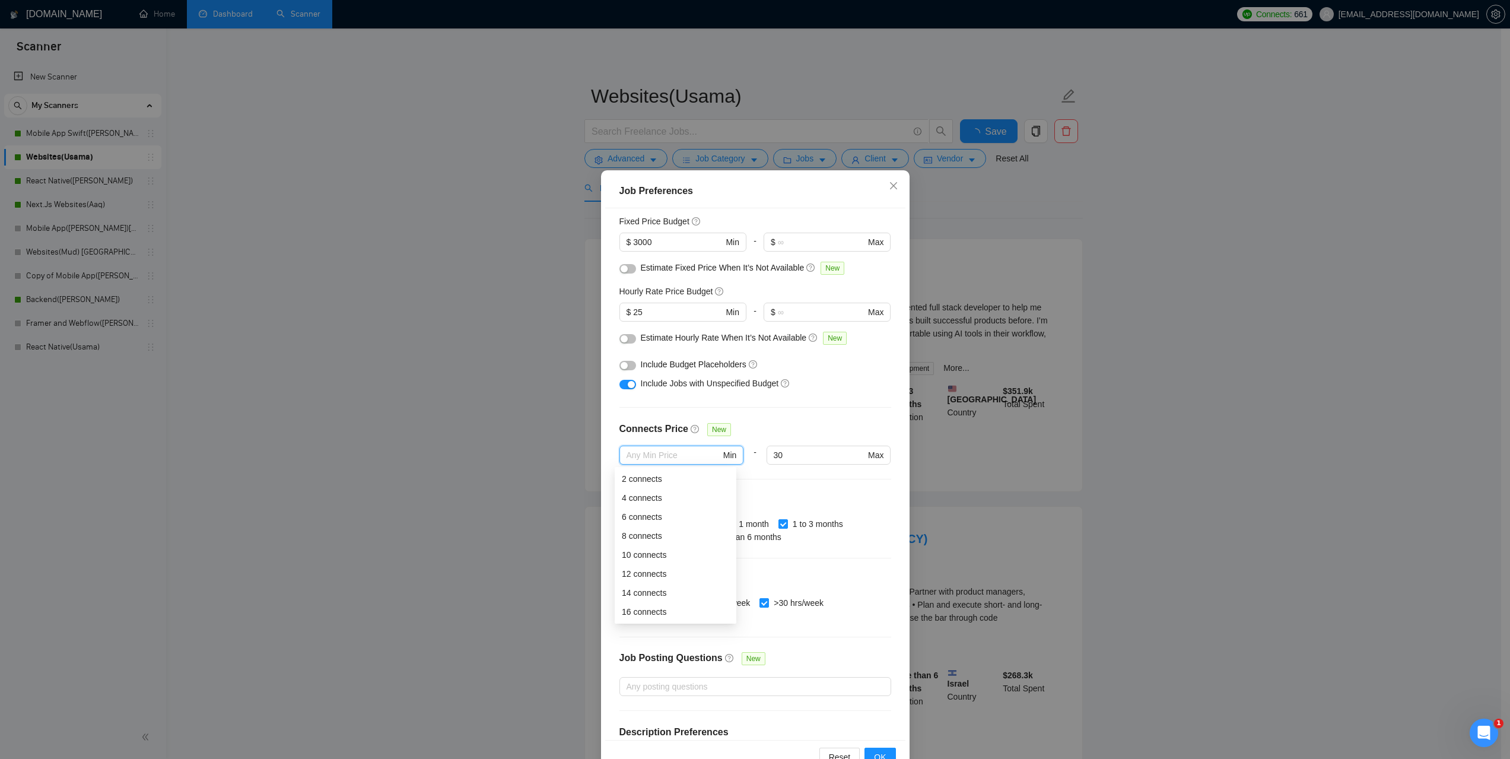
click at [1192, 424] on div "Job Preferences Budget Project Type All Fixed Price Hourly Rate Fixed Price Bud…" at bounding box center [755, 379] width 1510 height 759
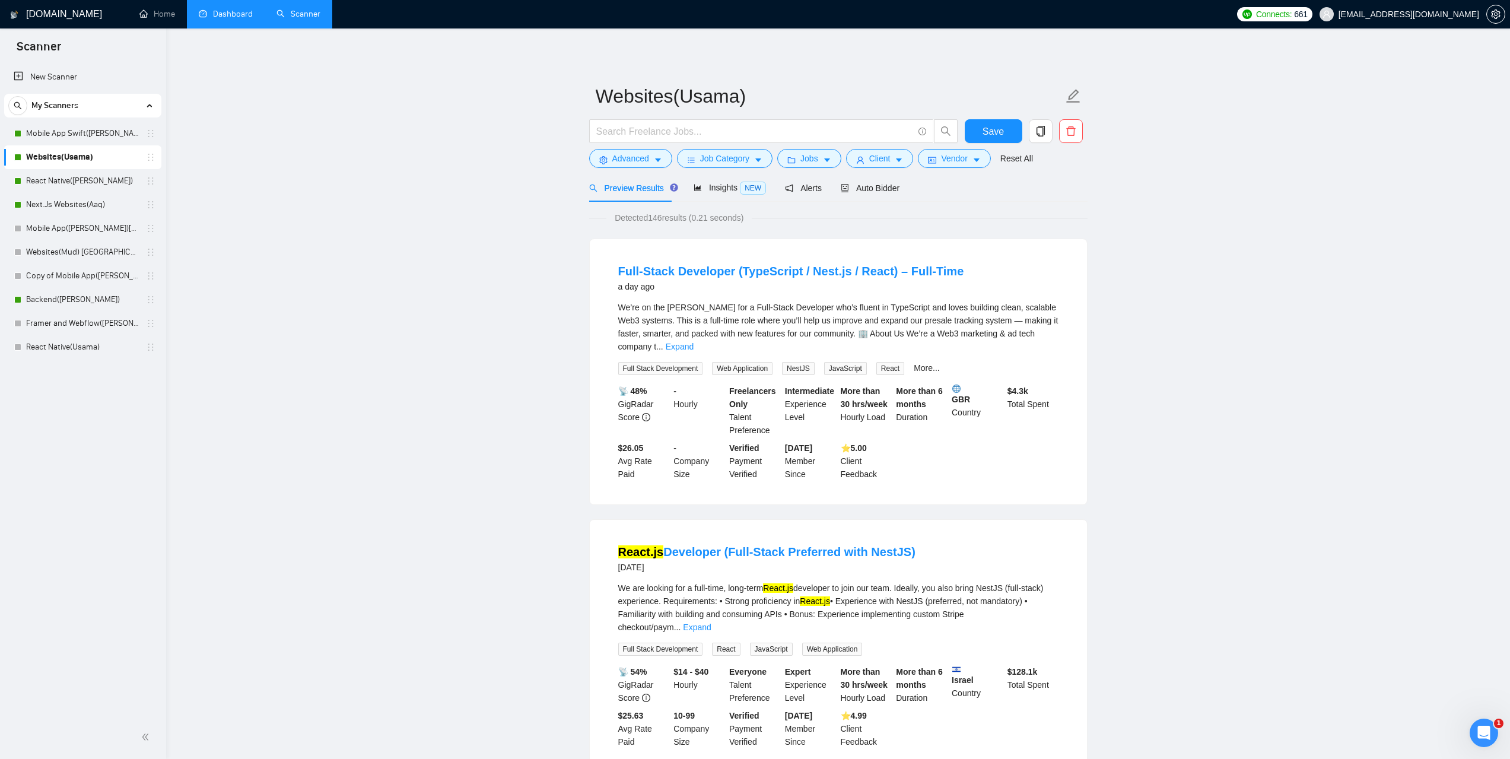
click at [235, 19] on link "Dashboard" at bounding box center [226, 14] width 54 height 10
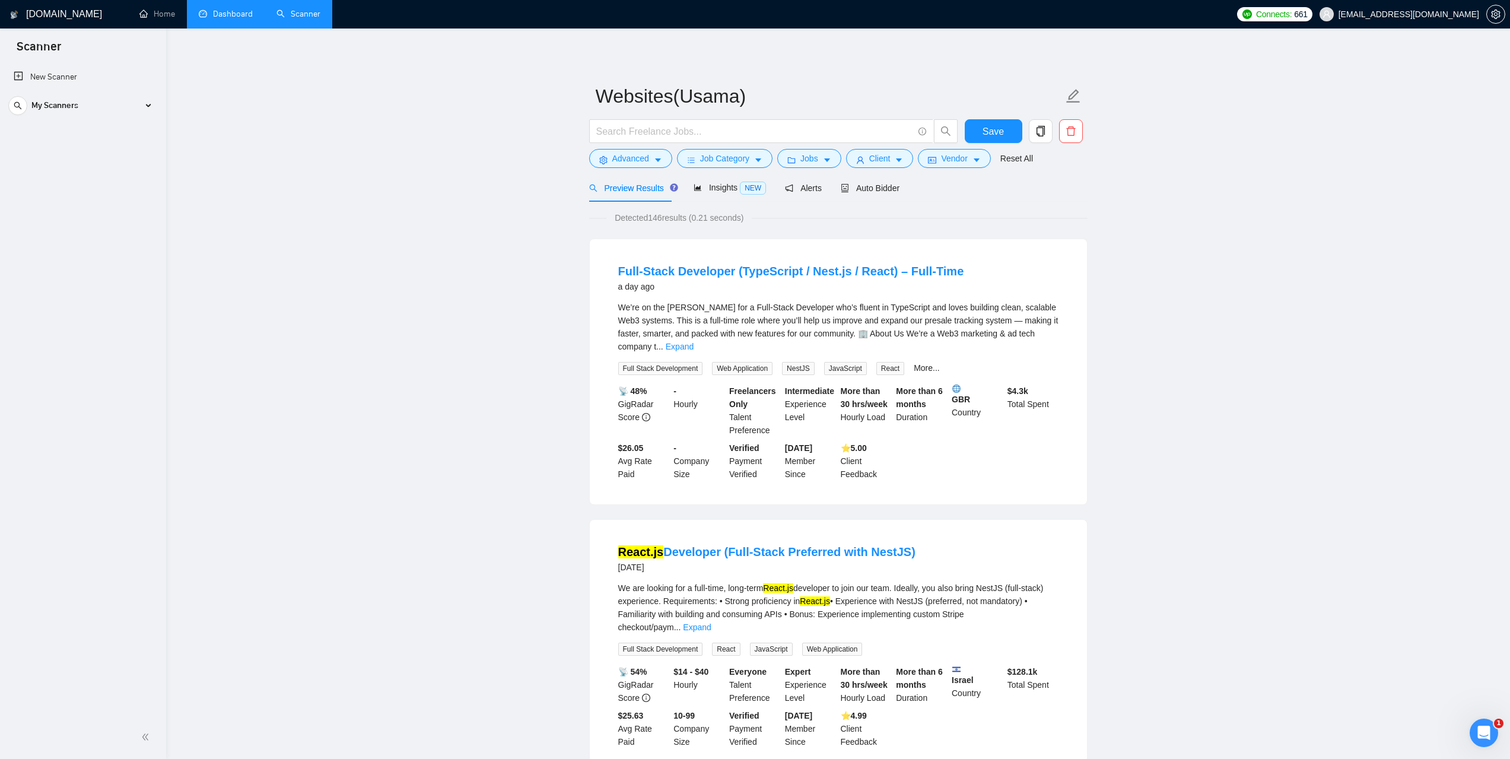
click at [227, 13] on link "Dashboard" at bounding box center [226, 14] width 54 height 10
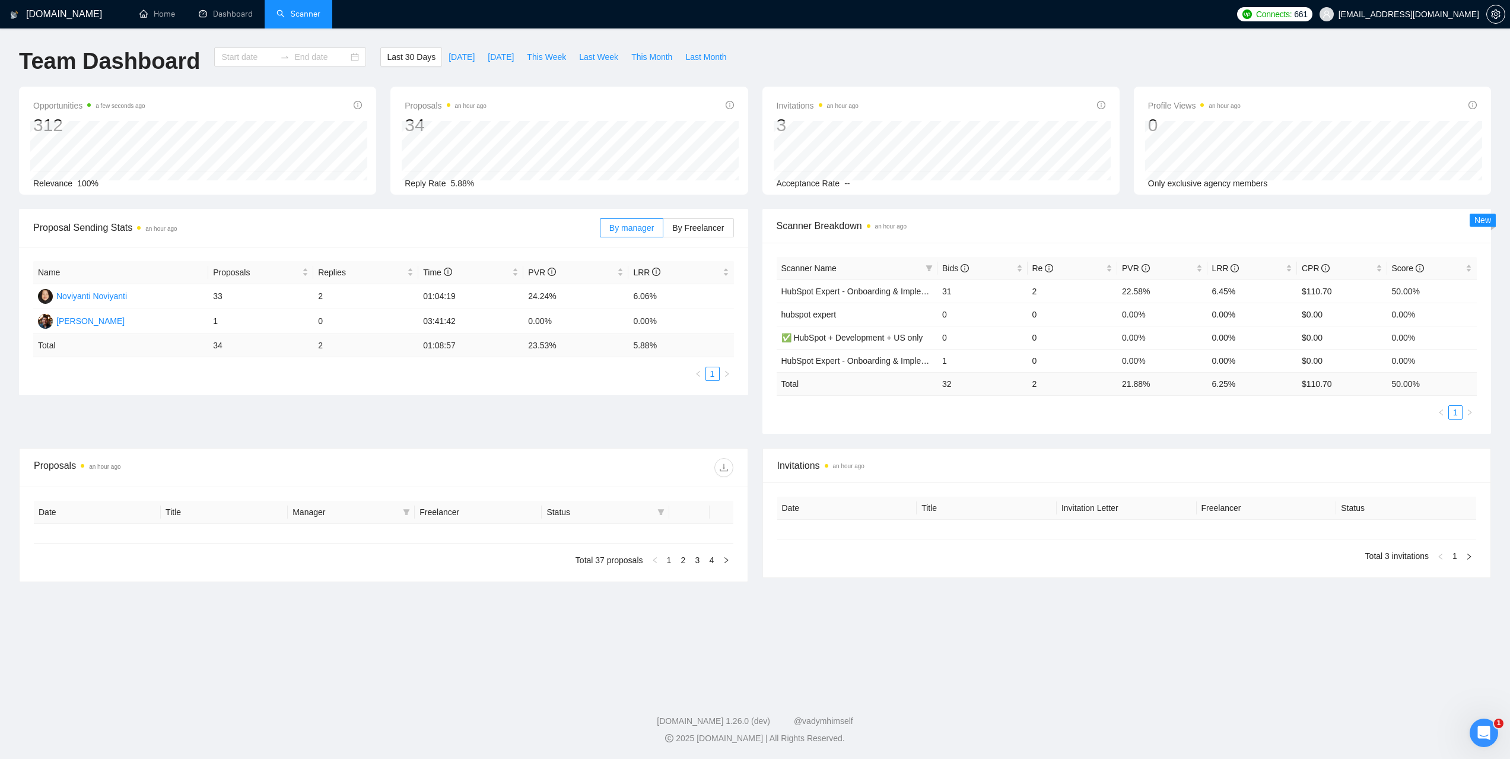
type input "[DATE]"
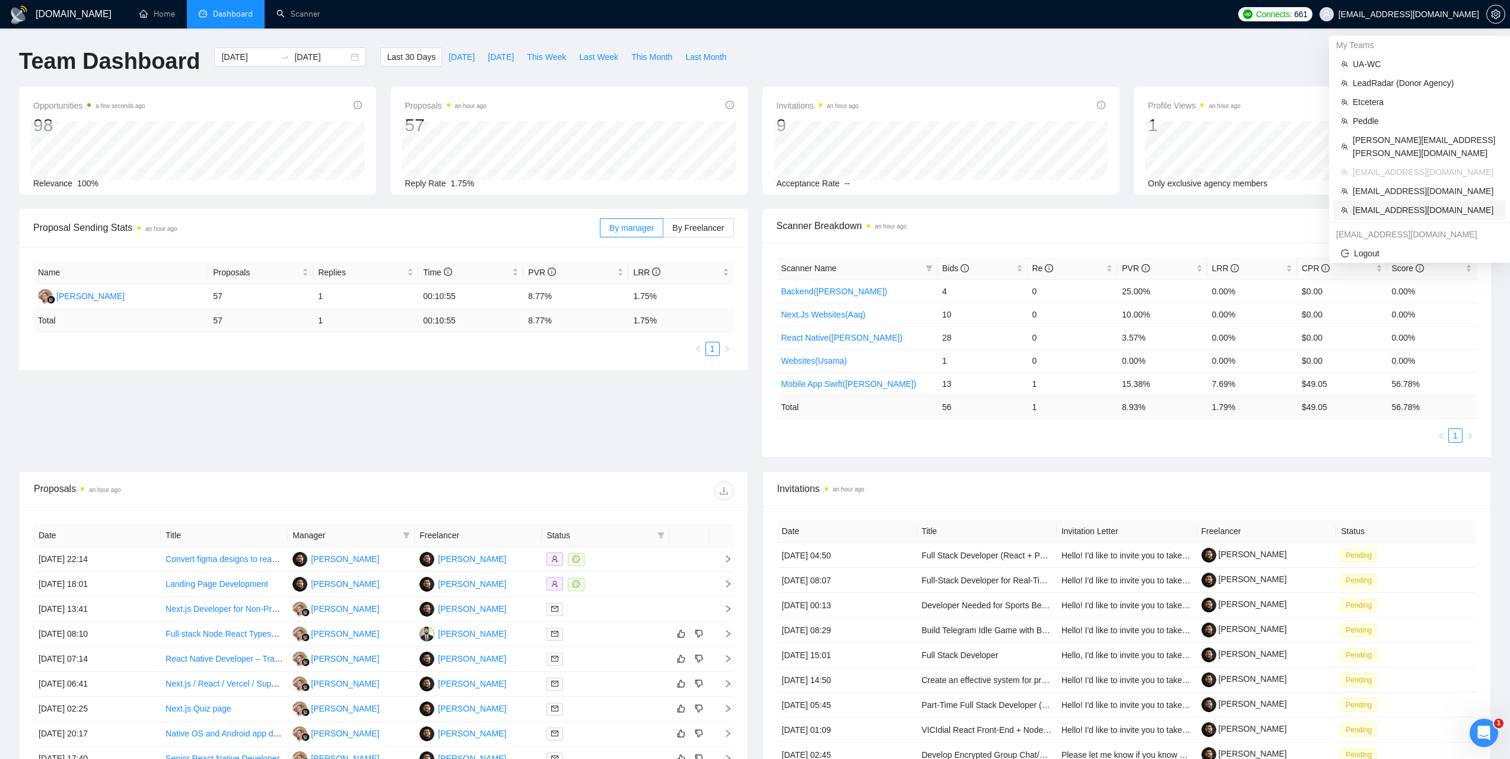
click at [1382, 203] on span "givijorjadze@yahoo.com" at bounding box center [1424, 209] width 145 height 13
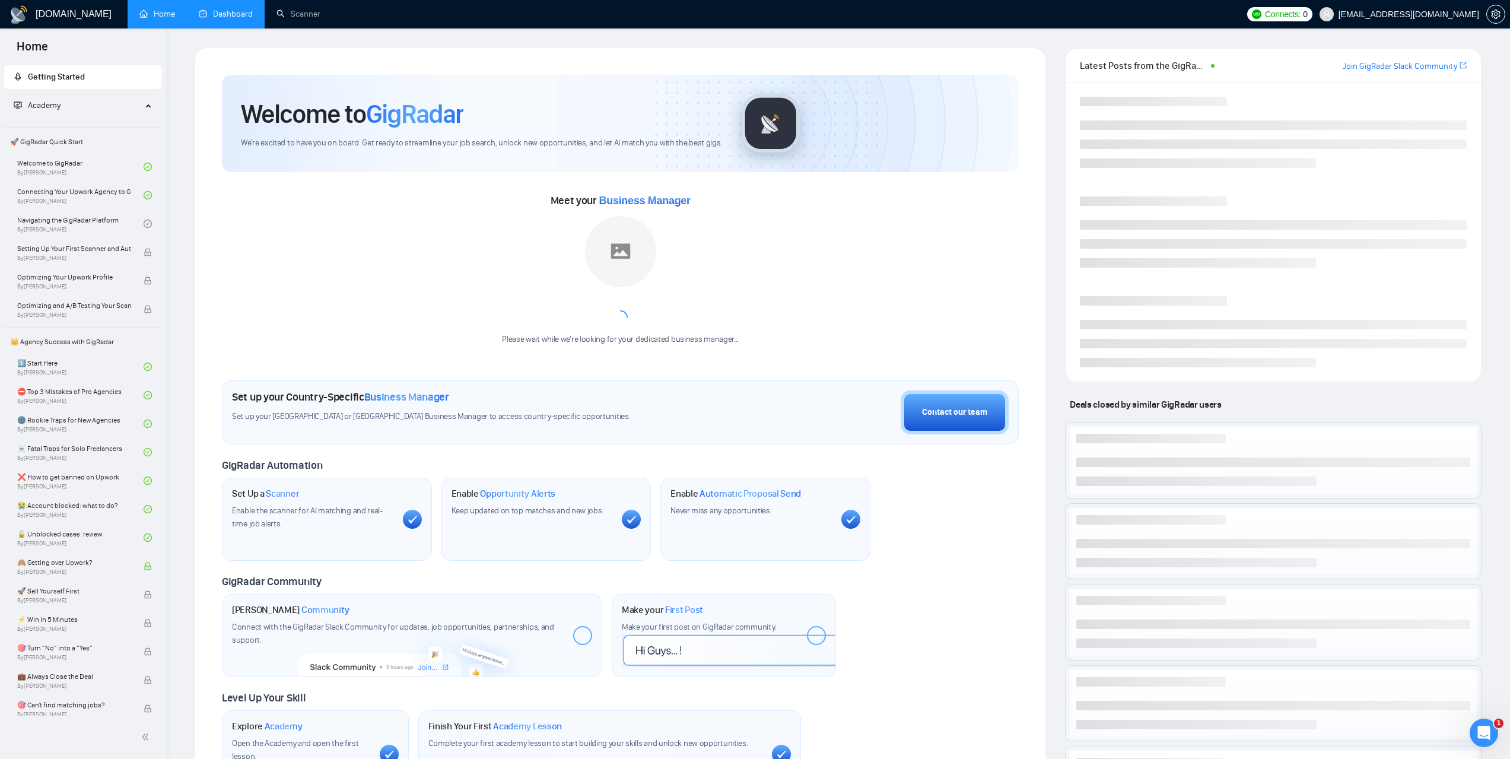
click at [230, 19] on link "Dashboard" at bounding box center [226, 14] width 54 height 10
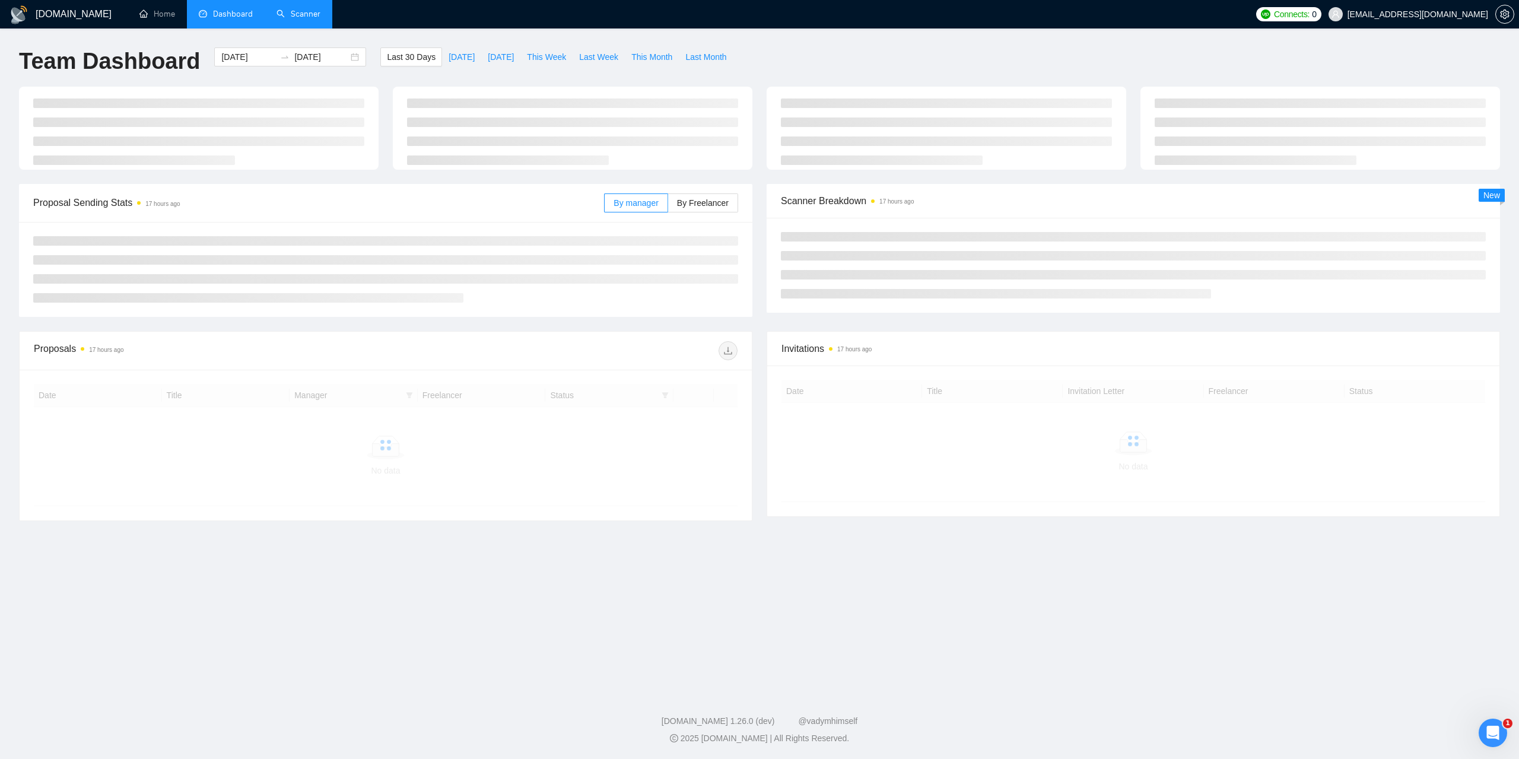
click at [295, 15] on link "Scanner" at bounding box center [298, 14] width 44 height 10
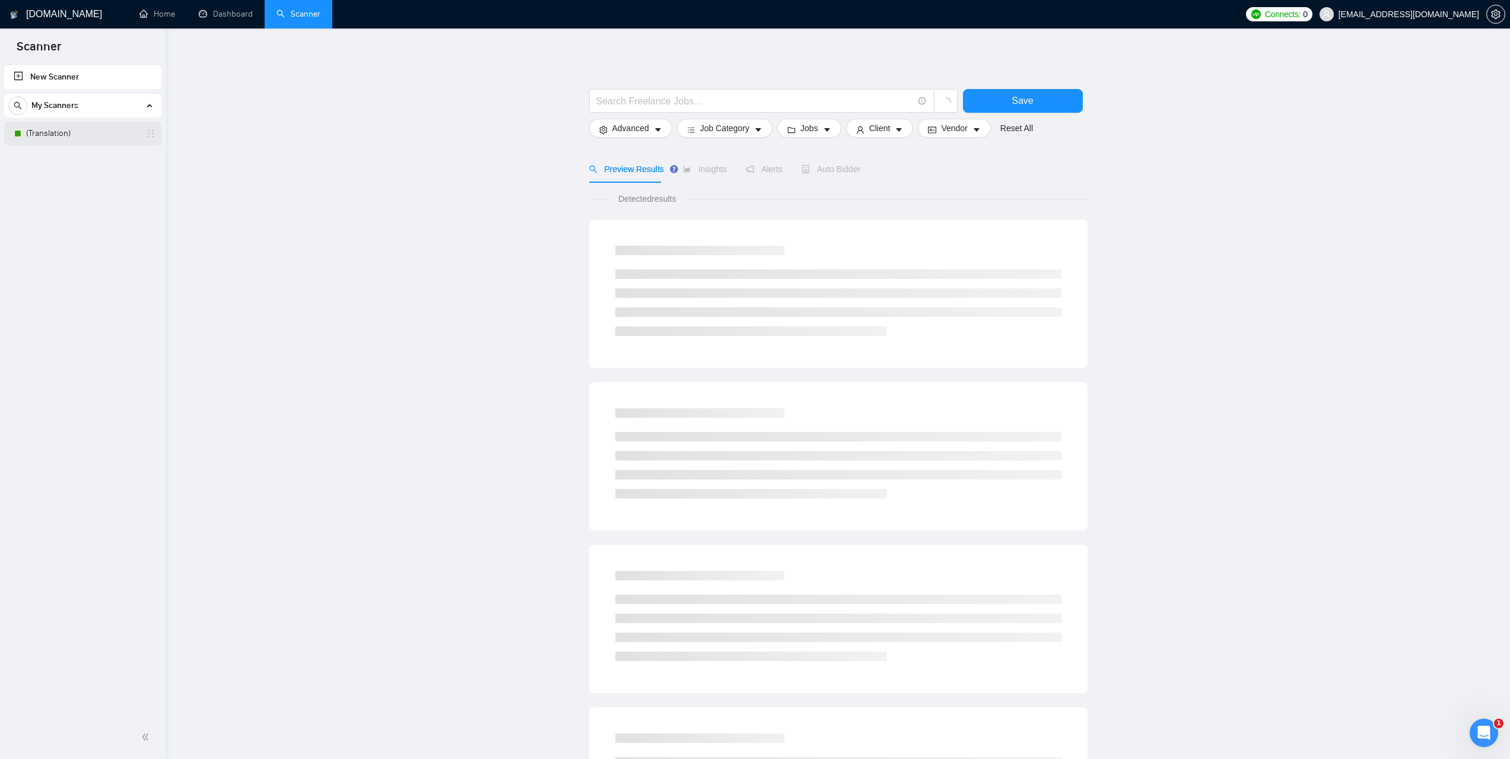
click at [69, 143] on link "(Translation)" at bounding box center [82, 134] width 113 height 24
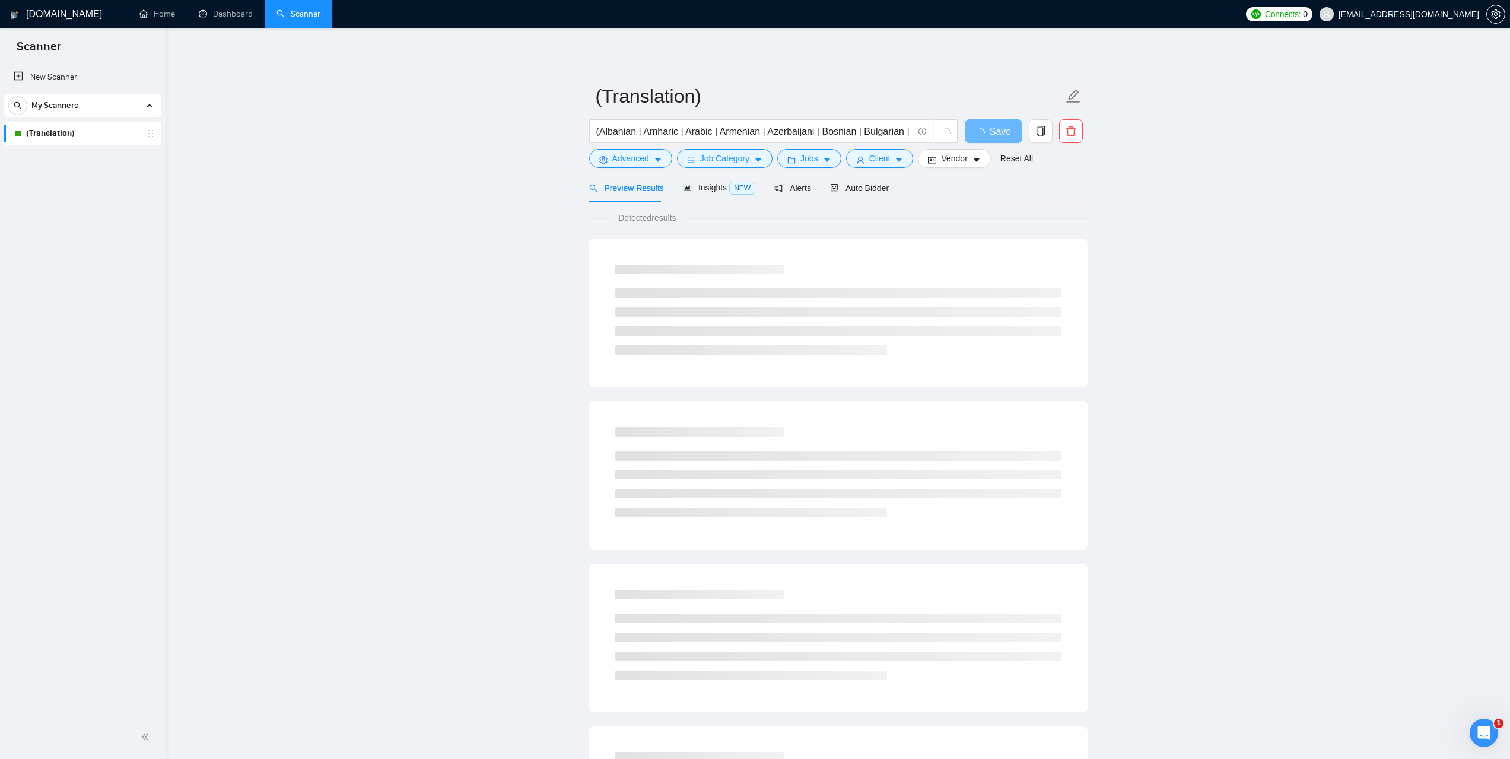
click at [868, 196] on div "Auto Bidder" at bounding box center [859, 188] width 59 height 28
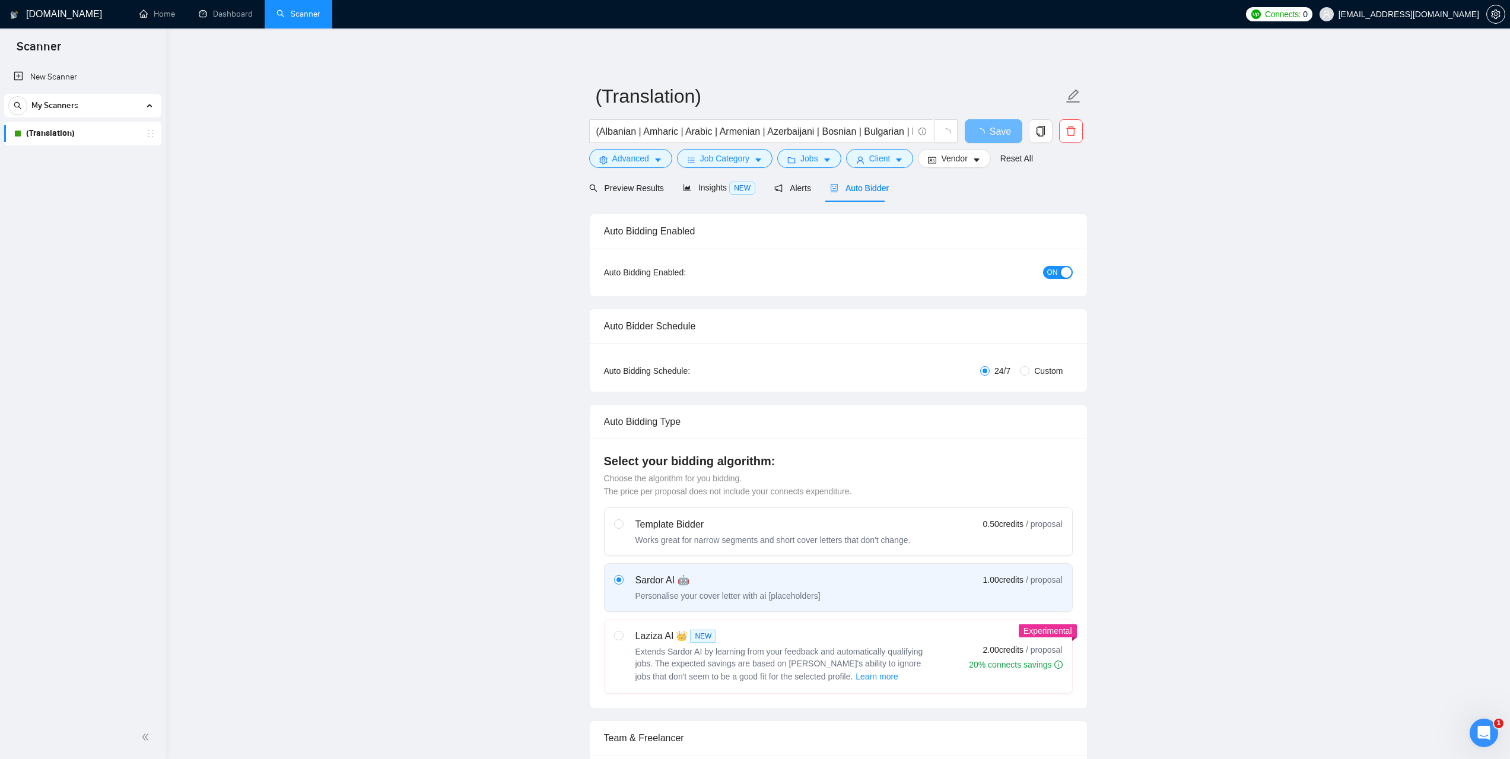
checkbox input "true"
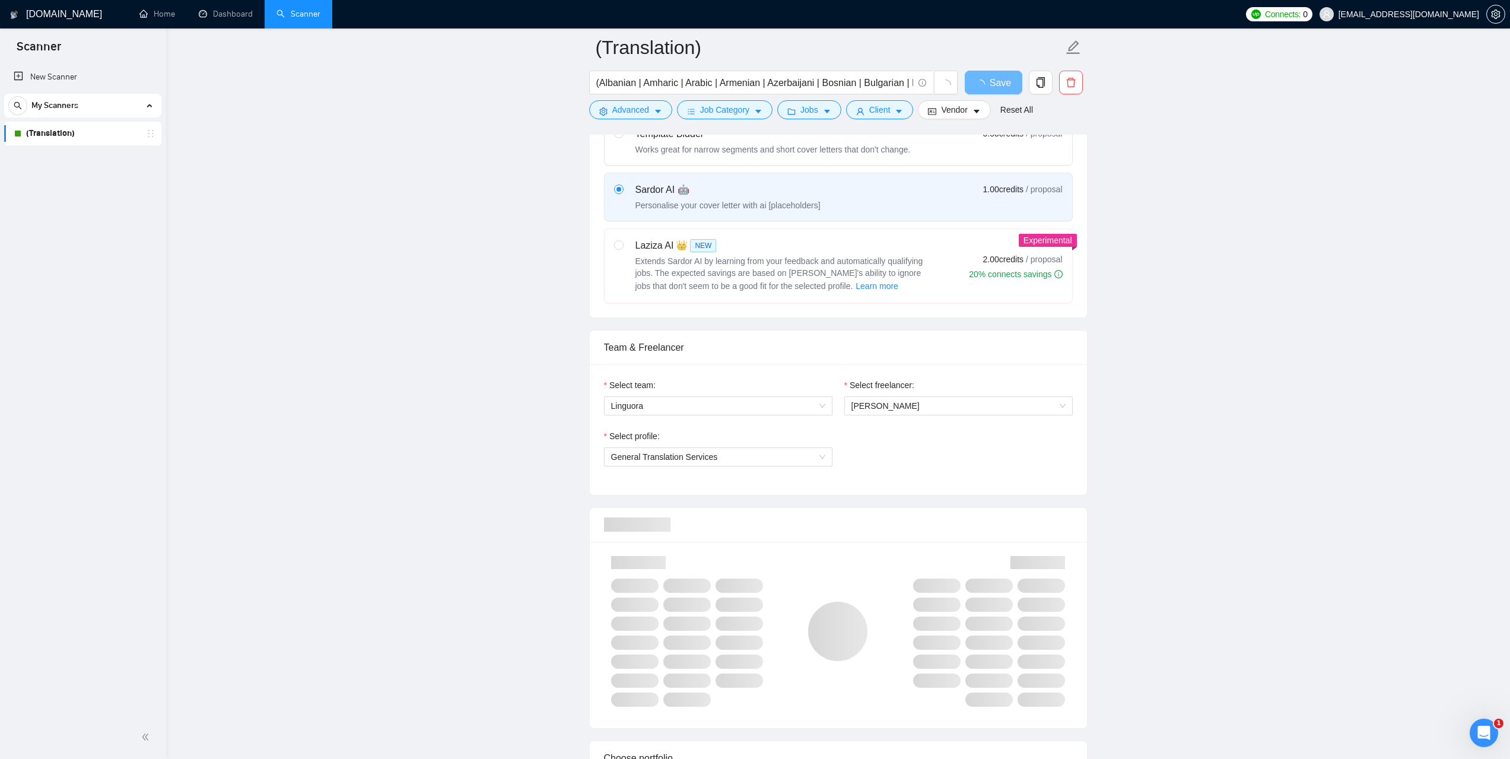
scroll to position [534, 0]
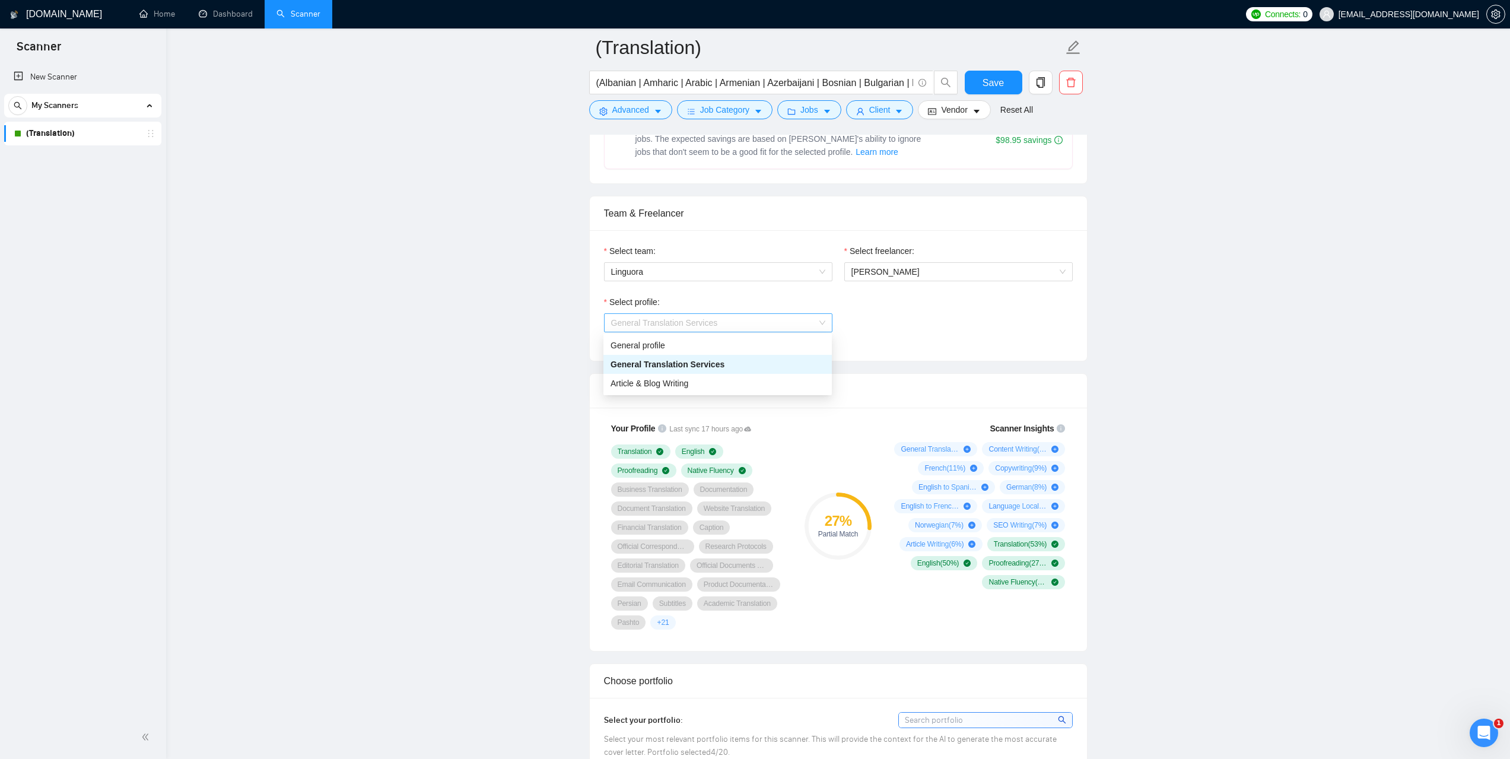
click at [745, 316] on span "General Translation Services" at bounding box center [718, 323] width 214 height 18
click at [702, 345] on div "General profile" at bounding box center [717, 345] width 214 height 13
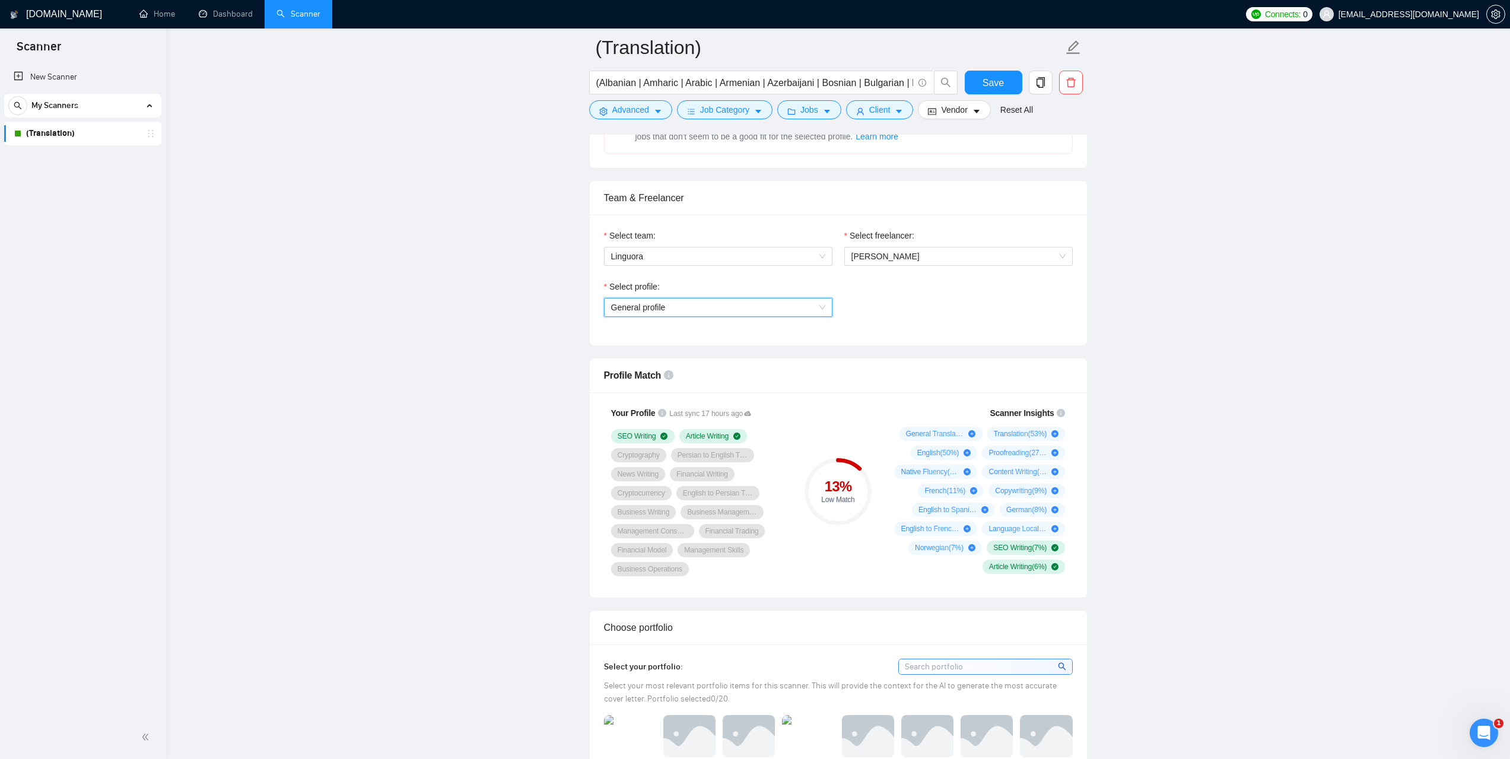
scroll to position [593, 0]
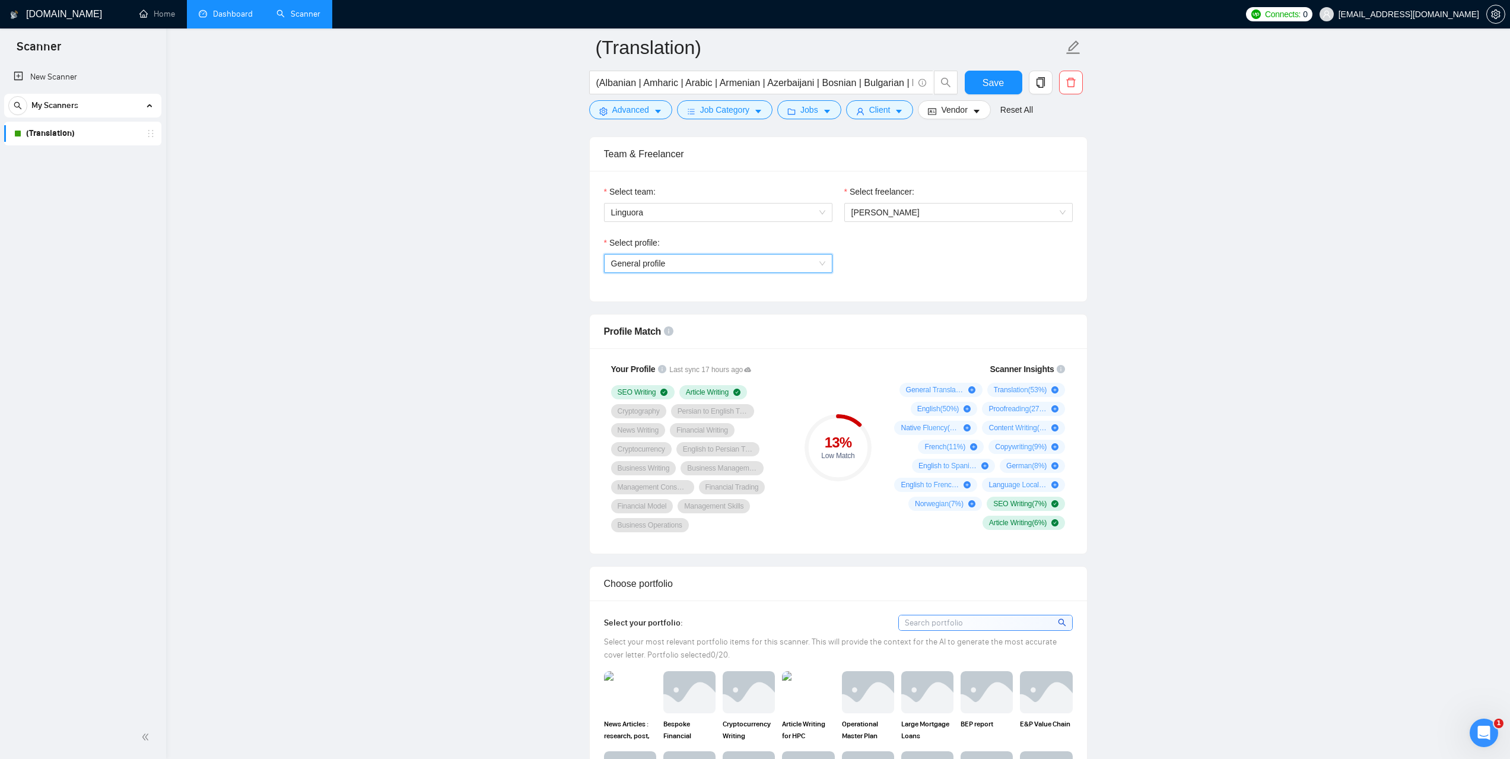
click at [240, 15] on link "Dashboard" at bounding box center [226, 14] width 54 height 10
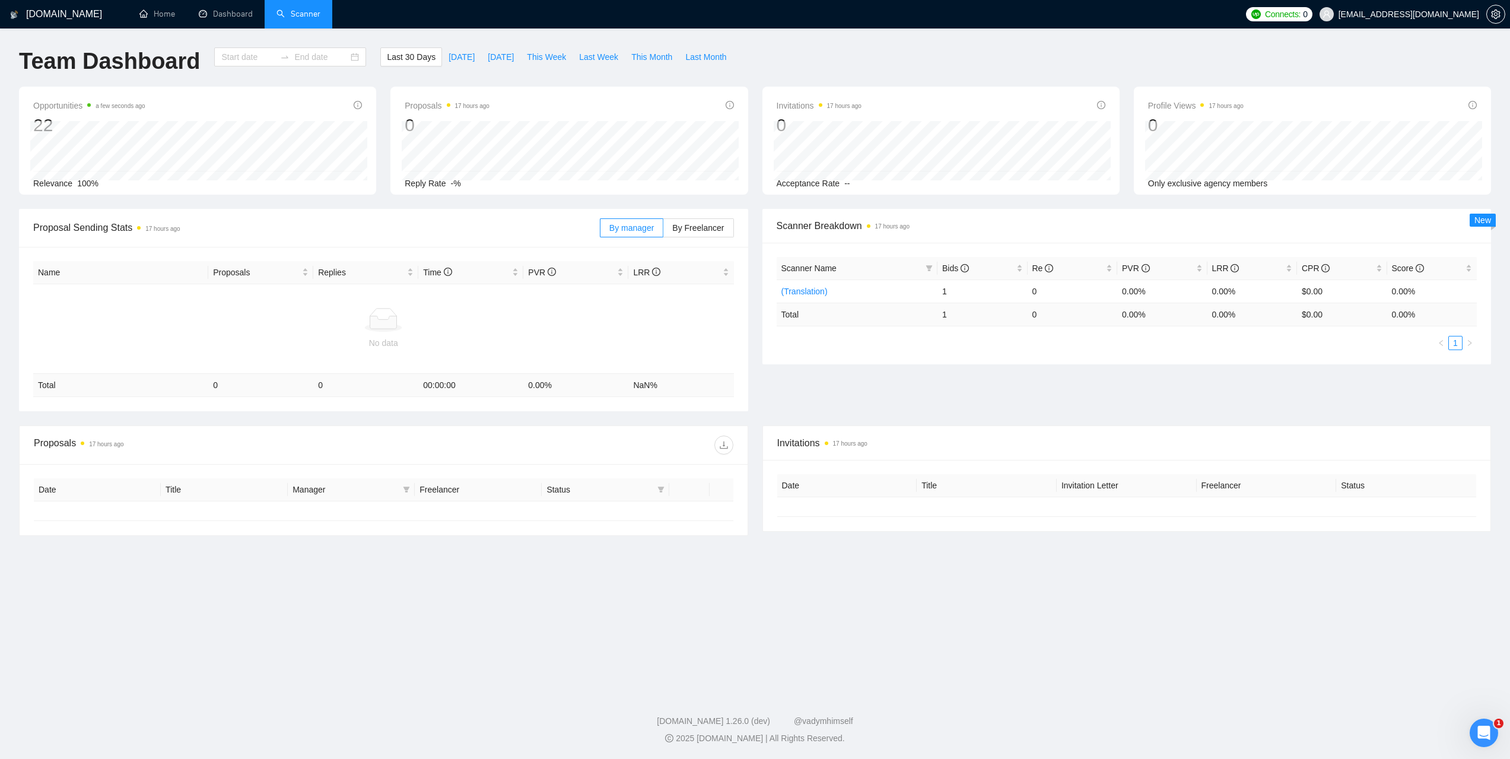
type input "[DATE]"
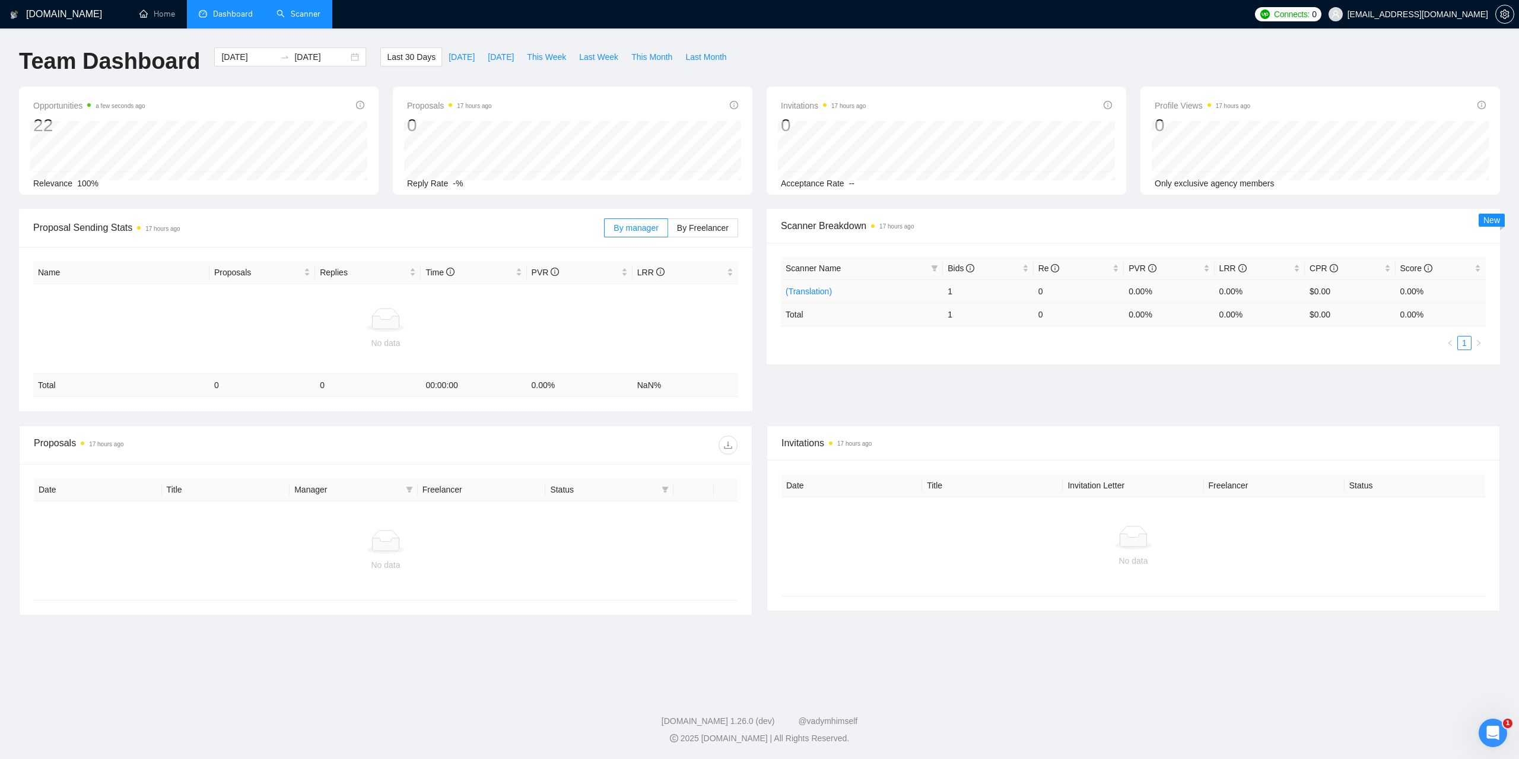
click at [825, 289] on link "(Translation)" at bounding box center [808, 291] width 46 height 9
